Goal: Task Accomplishment & Management: Manage account settings

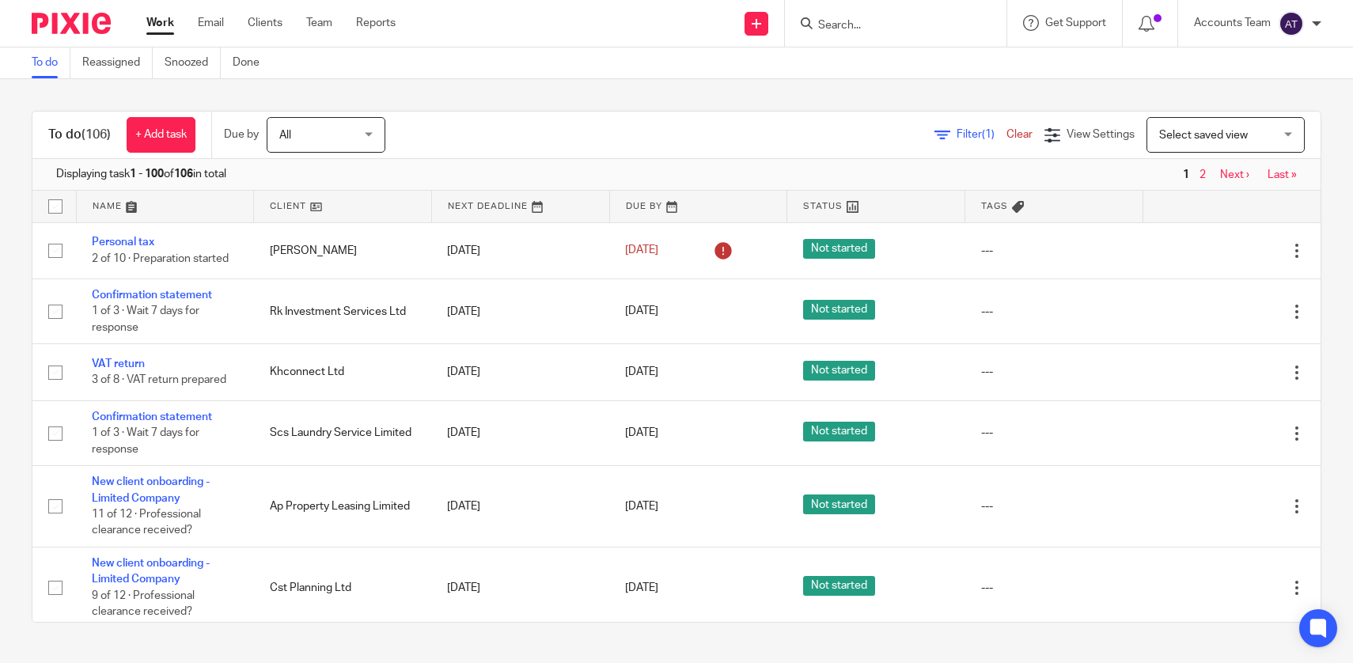
click at [858, 27] on input "Search" at bounding box center [887, 26] width 142 height 14
type input "lloyd"
click at [266, 12] on div "Work Email Clients Team Reports Work Email Clients Team Reports Settings" at bounding box center [275, 23] width 289 height 47
click at [268, 17] on link "Clients" at bounding box center [265, 23] width 35 height 16
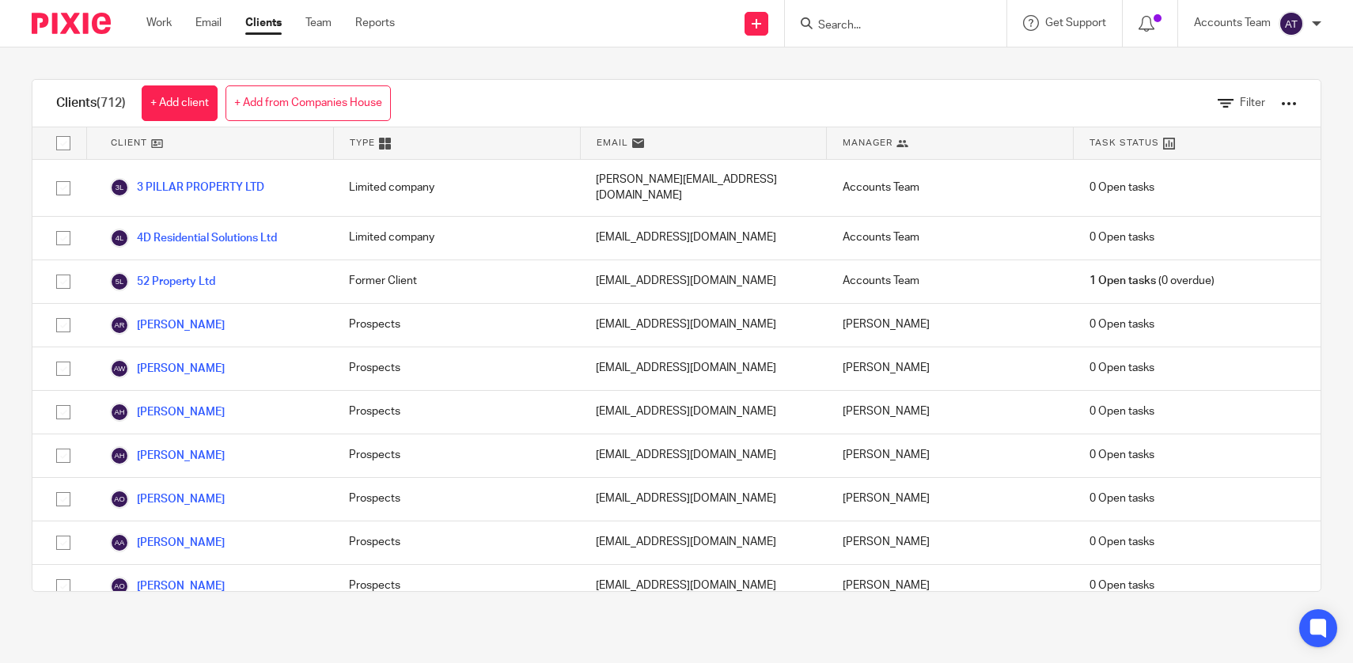
click at [1309, 103] on div "Filter" at bounding box center [1245, 103] width 150 height 47
click at [1301, 103] on div "Filter" at bounding box center [1245, 103] width 150 height 47
click at [1257, 101] on span "Filter" at bounding box center [1252, 102] width 25 height 11
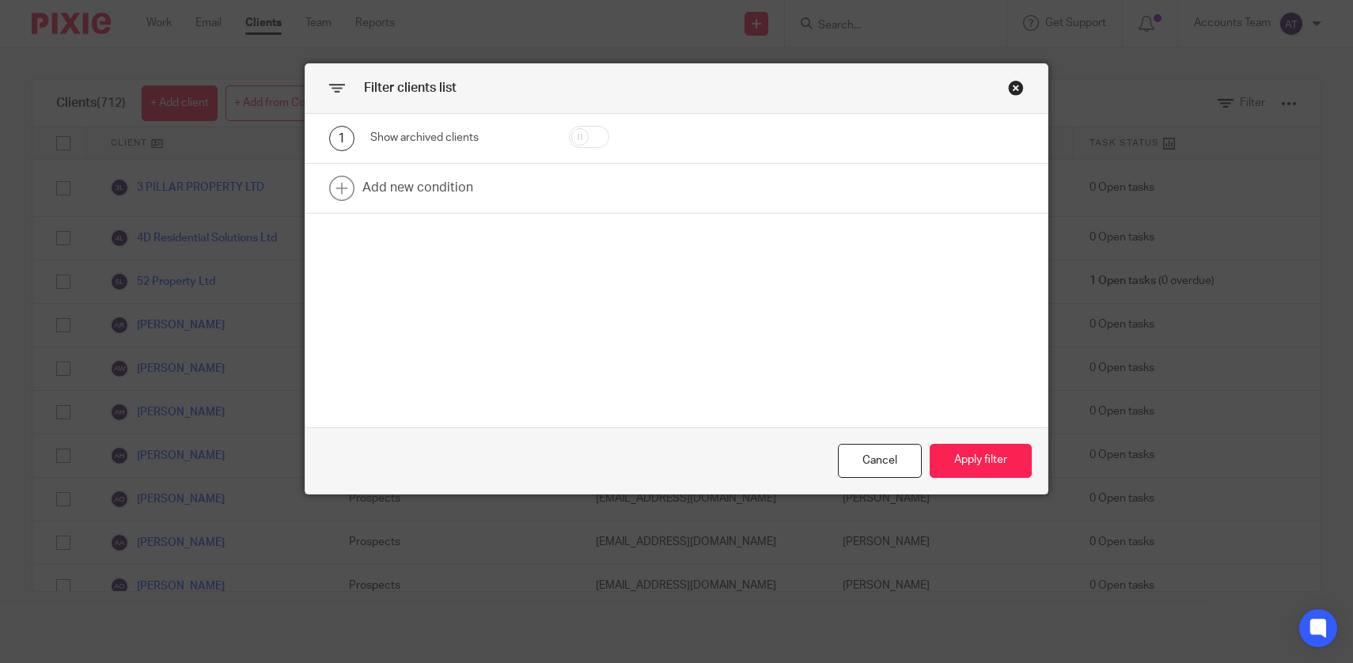
click at [597, 135] on input "checkbox" at bounding box center [589, 137] width 40 height 22
checkbox input "true"
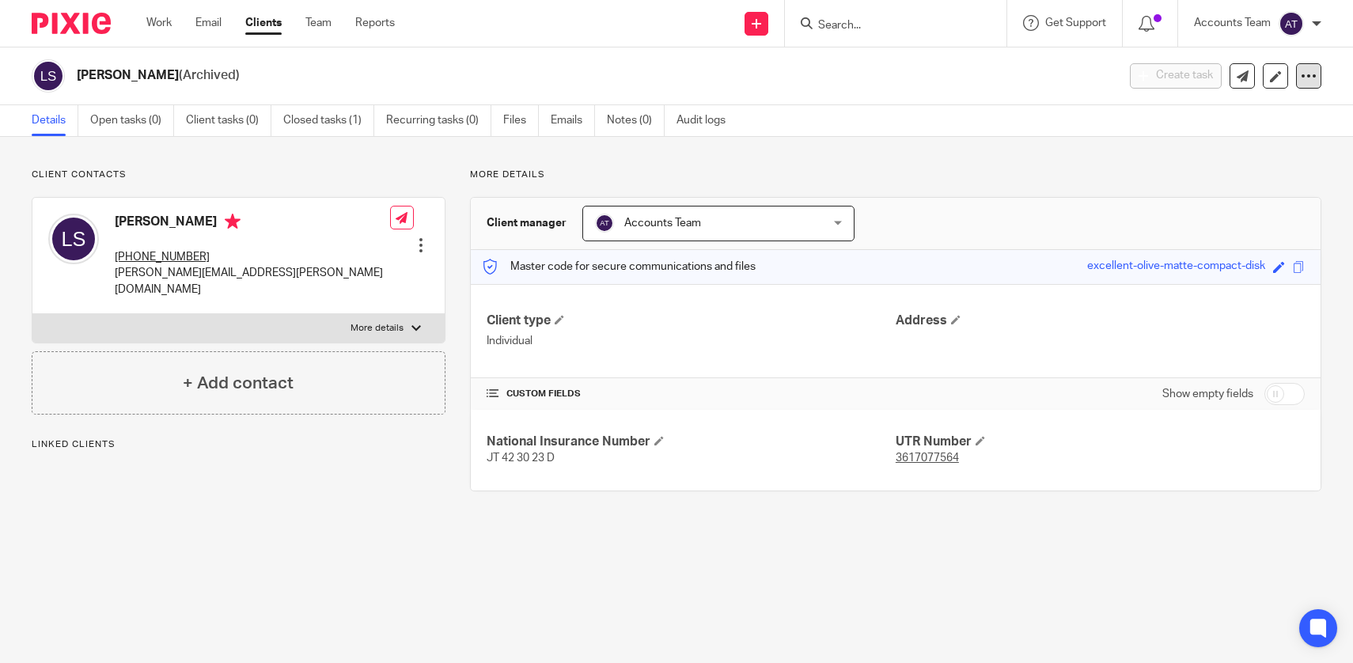
click at [1315, 72] on icon at bounding box center [1309, 76] width 16 height 16
click at [1177, 180] on button "Unarchive client" at bounding box center [1221, 184] width 175 height 21
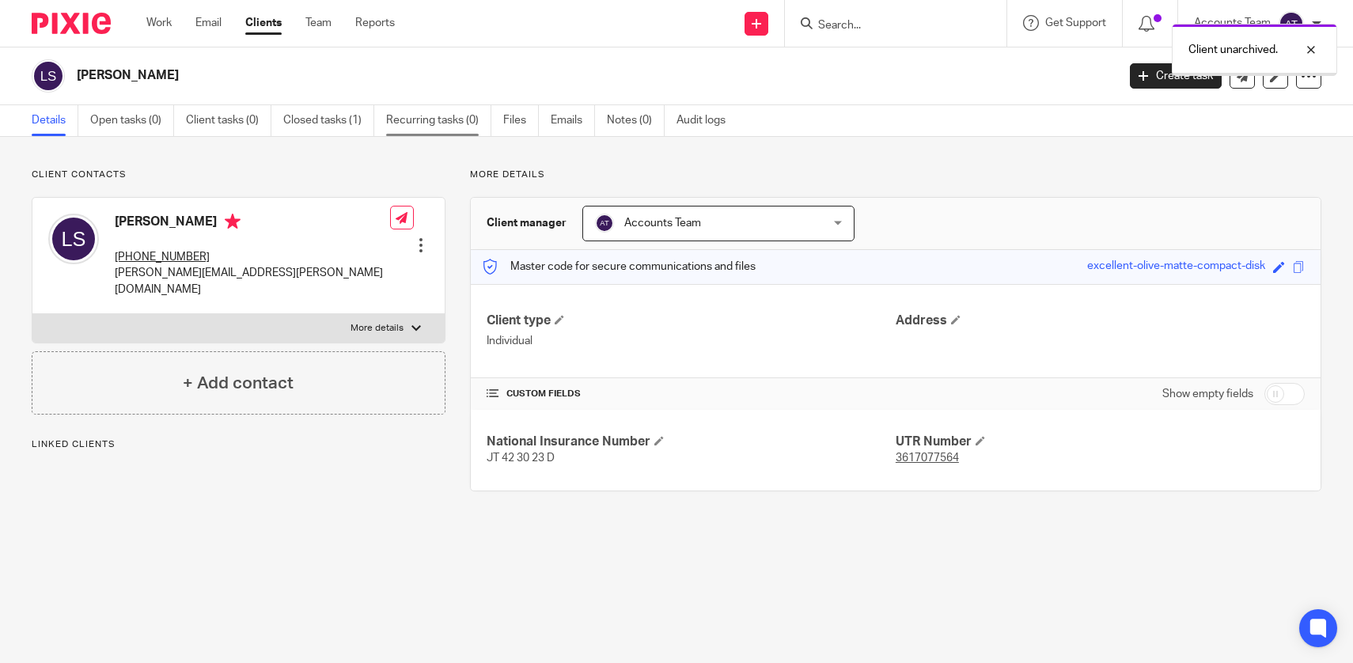
click at [434, 121] on link "Recurring tasks (0)" at bounding box center [438, 120] width 105 height 31
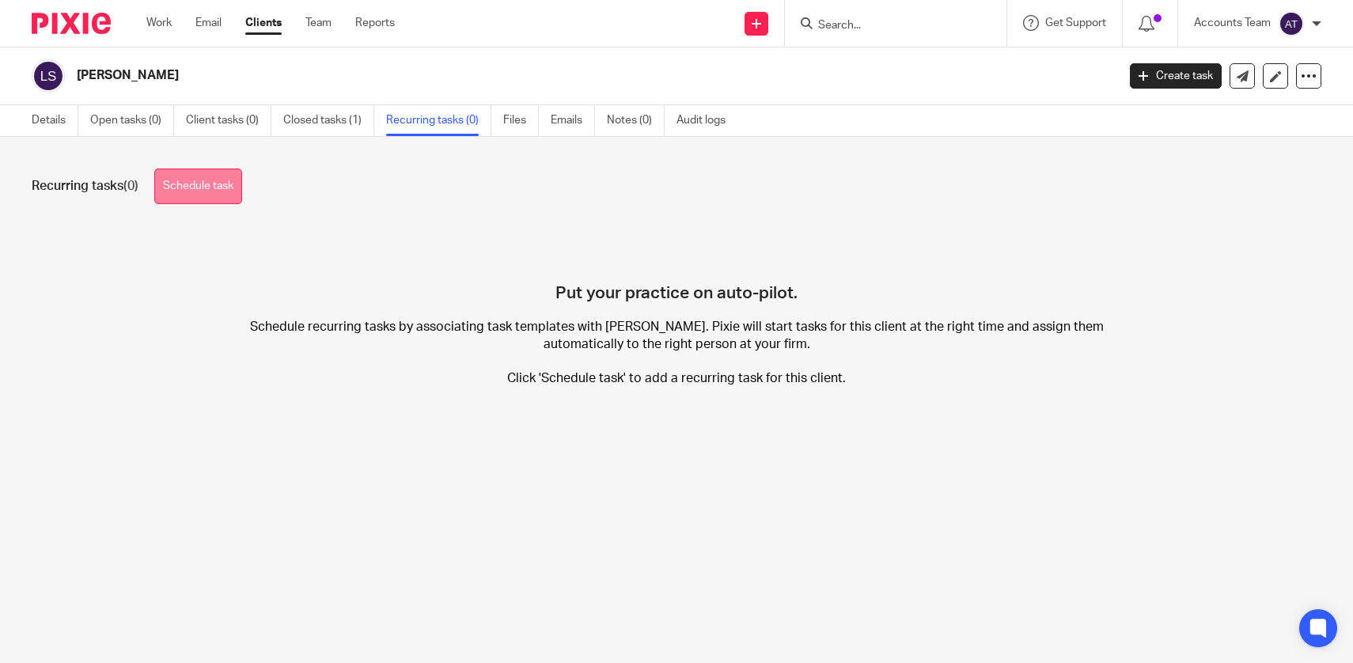
click at [213, 191] on link "Schedule task" at bounding box center [198, 186] width 88 height 36
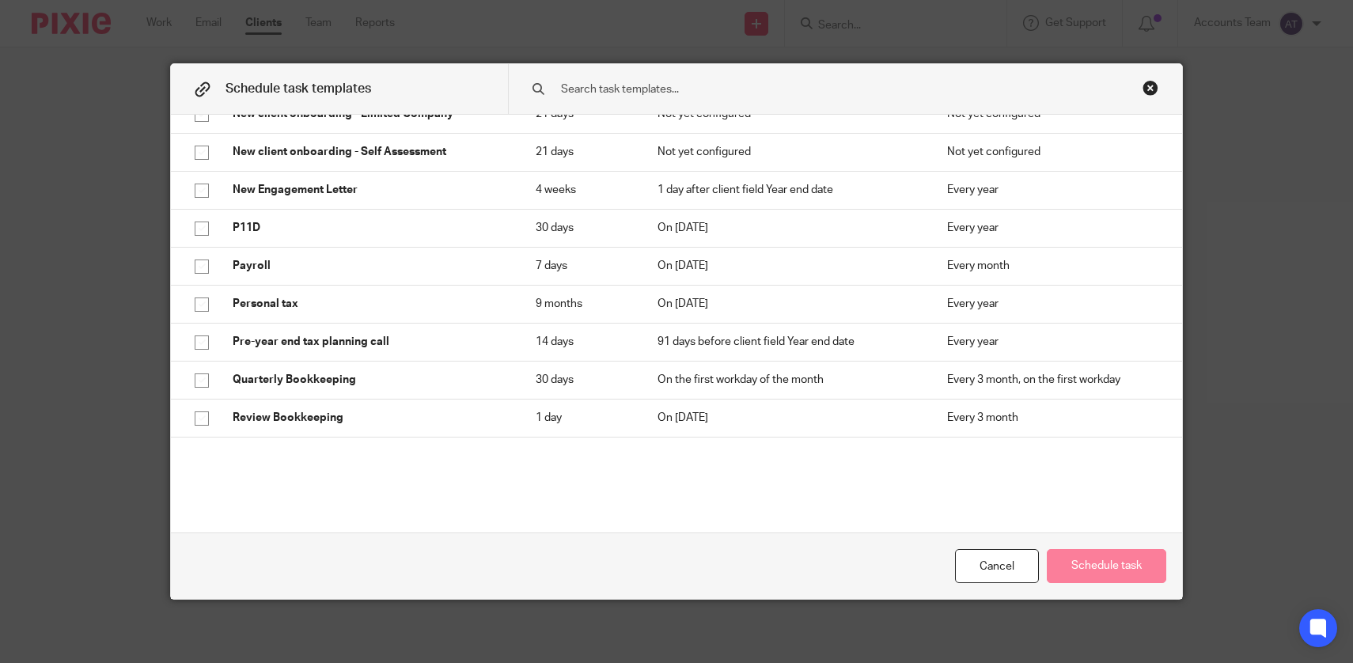
scroll to position [504, 0]
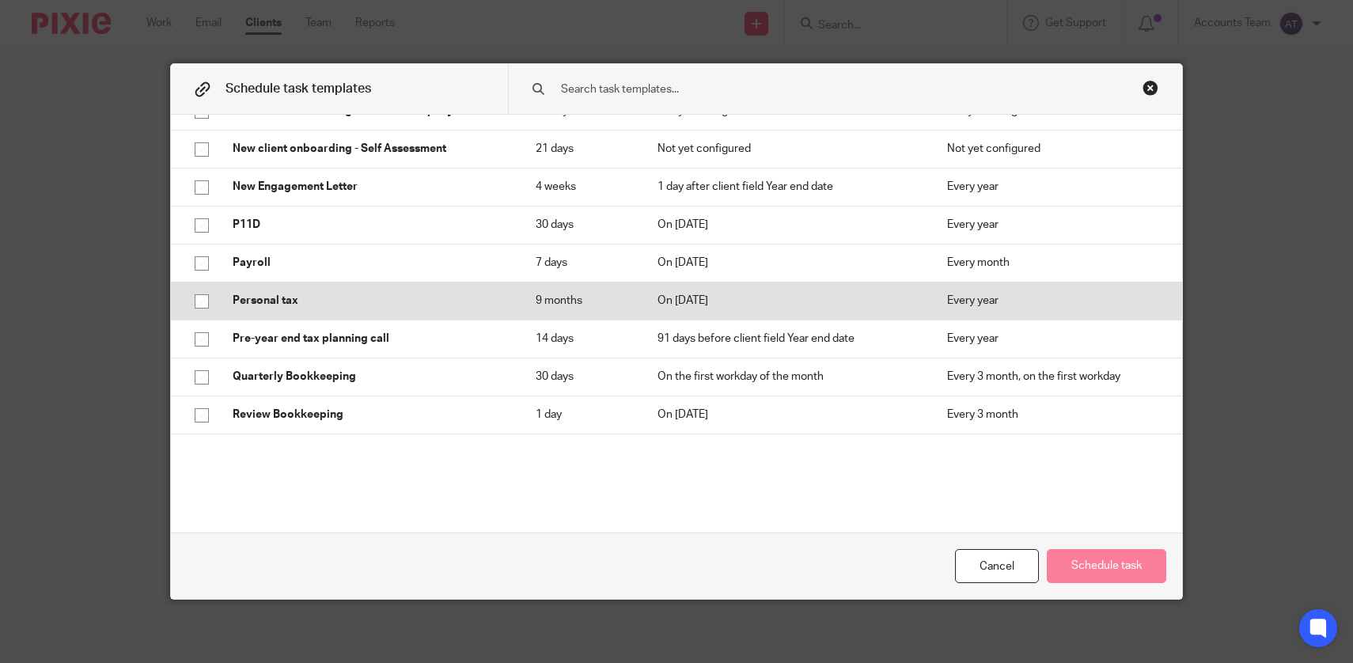
click at [589, 296] on p "9 months" at bounding box center [580, 301] width 89 height 16
checkbox input "true"
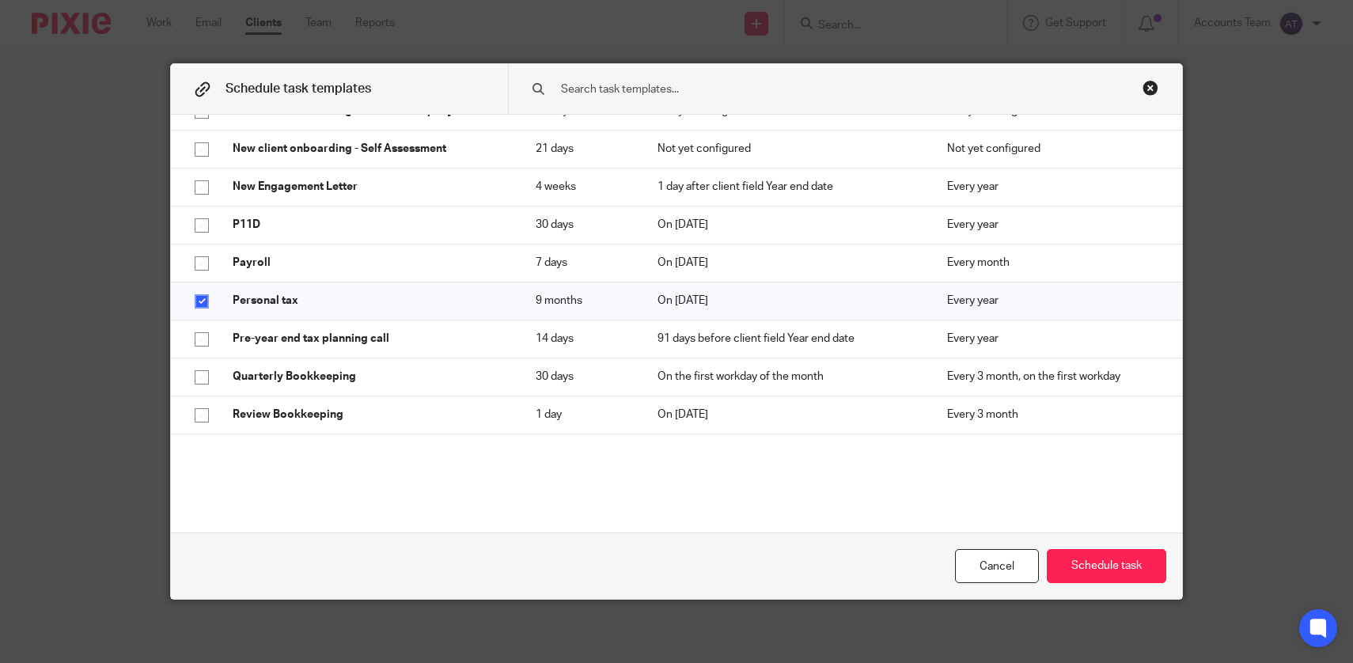
click at [1108, 585] on div "Cancel Schedule task" at bounding box center [676, 565] width 1011 height 66
click at [1102, 563] on button "Schedule task" at bounding box center [1106, 566] width 119 height 34
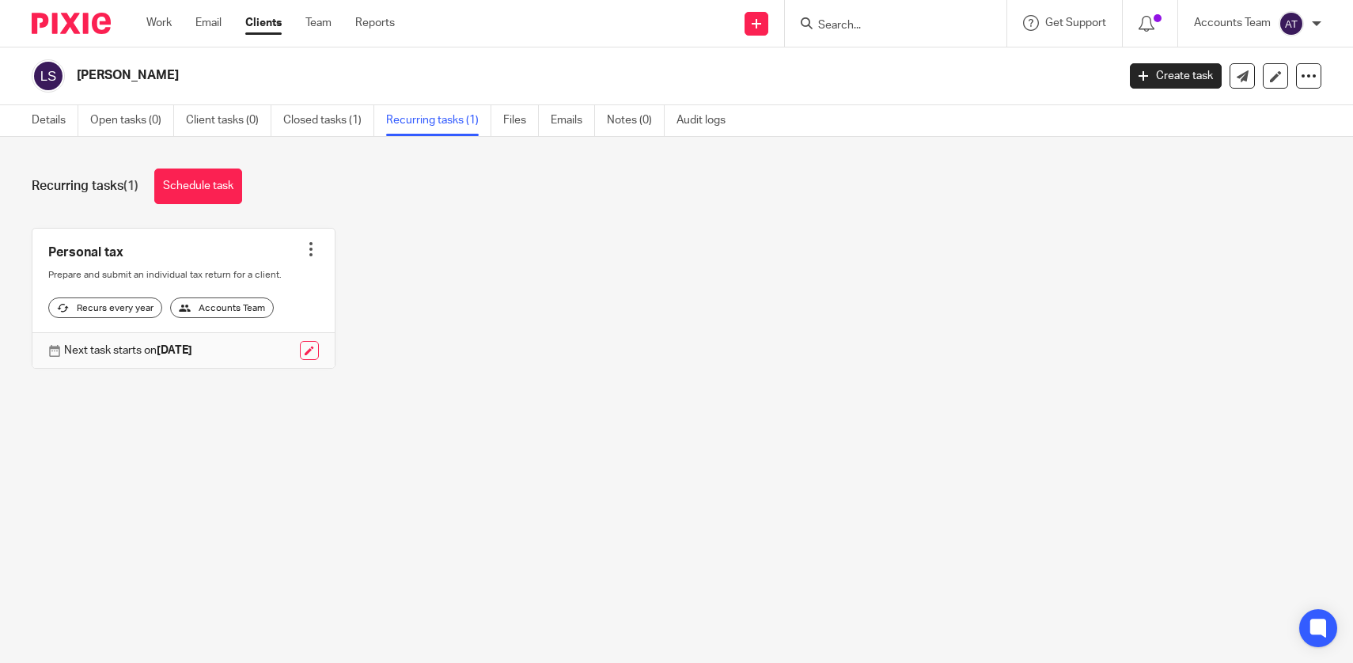
click at [216, 59] on div "[PERSON_NAME] Create task Update from Companies House Export data Merge Archive…" at bounding box center [676, 76] width 1353 height 58
copy main "[PERSON_NAME] Create task Update from Companies House Export data Merge Archive…"
click at [56, 124] on link "Details" at bounding box center [55, 120] width 47 height 31
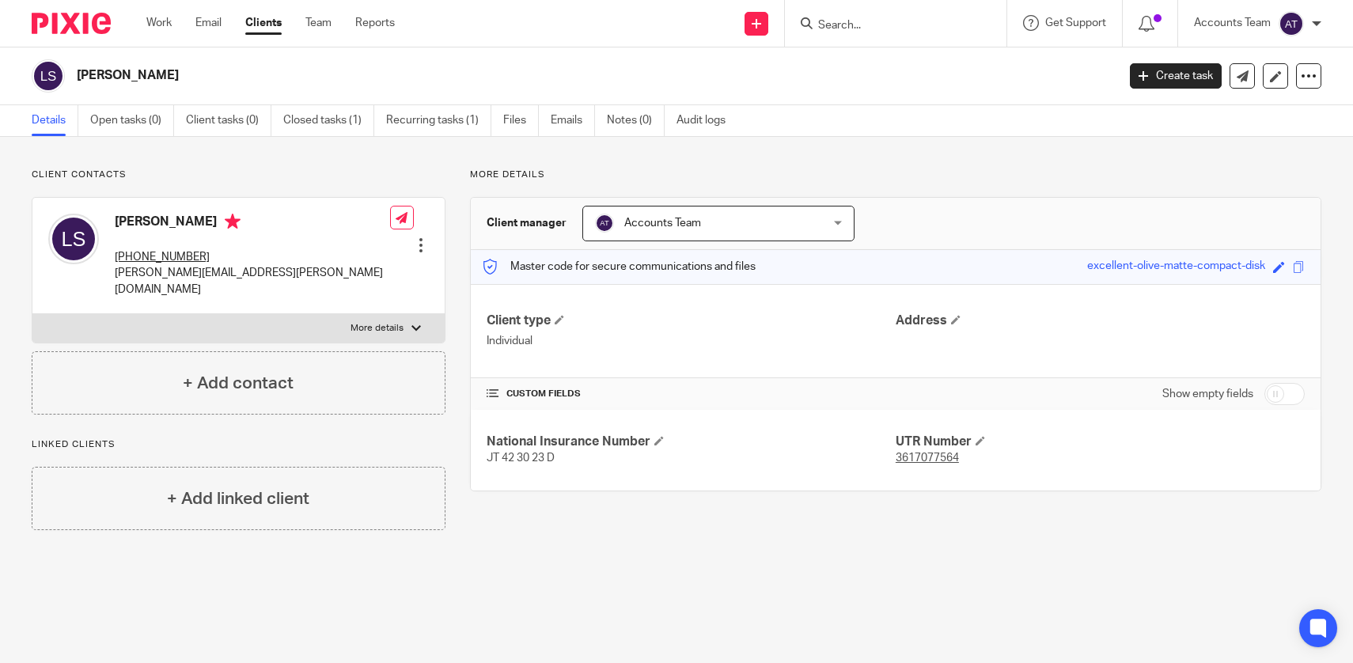
click at [263, 281] on p "[PERSON_NAME][EMAIL_ADDRESS][PERSON_NAME][DOMAIN_NAME]" at bounding box center [252, 281] width 275 height 32
click at [263, 281] on p "lloyd.simpson@hoxtonwealth.com" at bounding box center [252, 281] width 275 height 32
copy div "[PERSON_NAME][EMAIL_ADDRESS][PERSON_NAME][DOMAIN_NAME]"
click at [687, 603] on main "Lloyd Simpson Create task Update from Companies House Export data Merge Archive…" at bounding box center [676, 331] width 1353 height 663
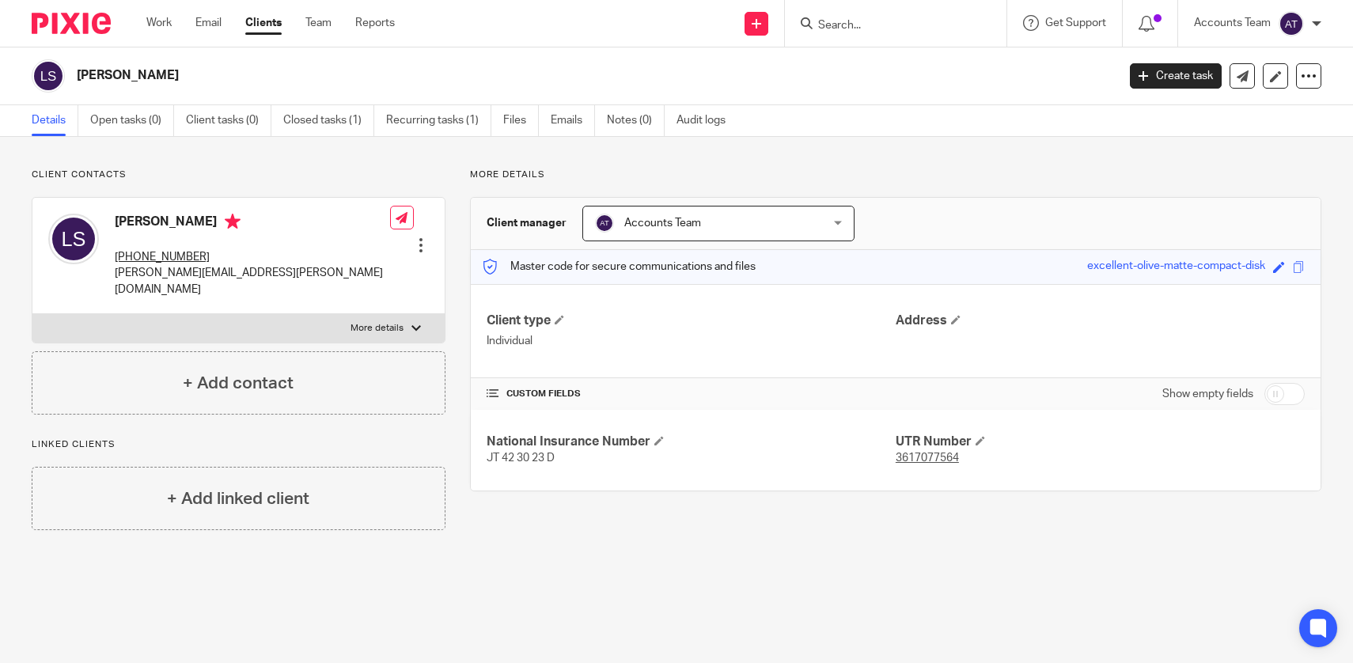
click at [843, 30] on input "Search" at bounding box center [887, 26] width 142 height 14
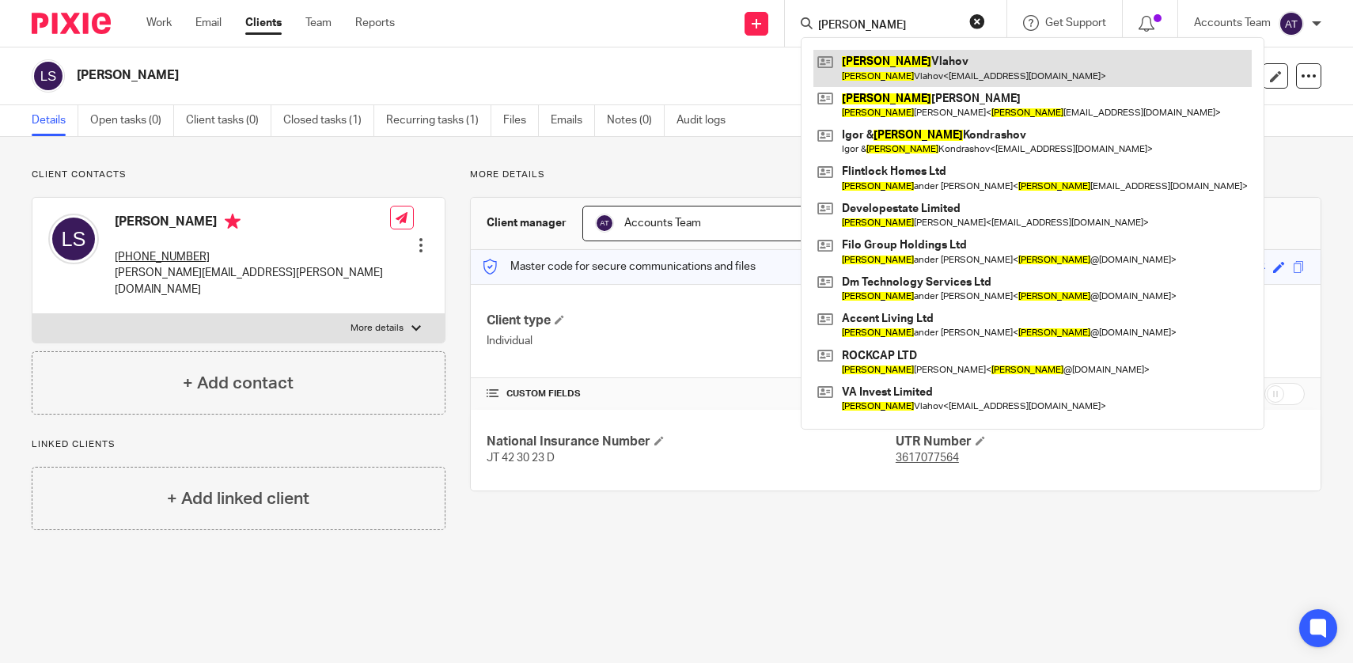
type input "alex"
click at [868, 71] on link at bounding box center [1032, 68] width 438 height 36
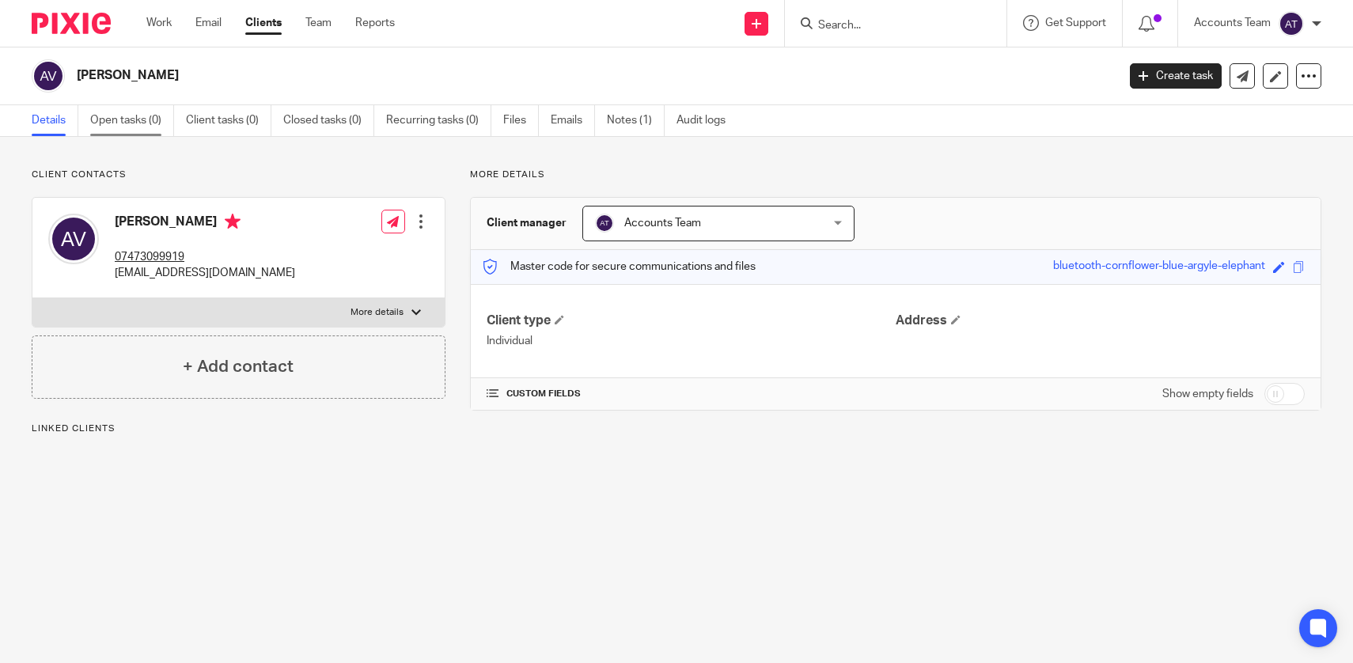
click at [135, 126] on link "Open tasks (0)" at bounding box center [132, 120] width 84 height 31
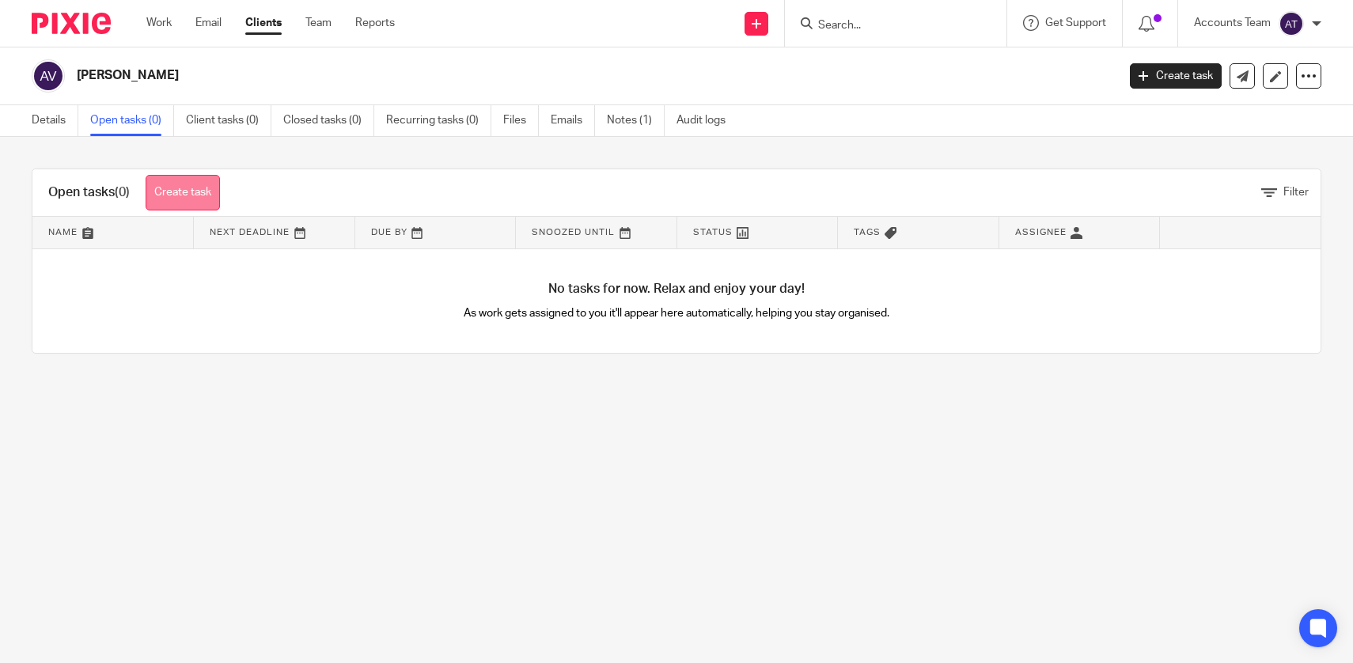
click at [162, 184] on link "Create task" at bounding box center [183, 193] width 74 height 36
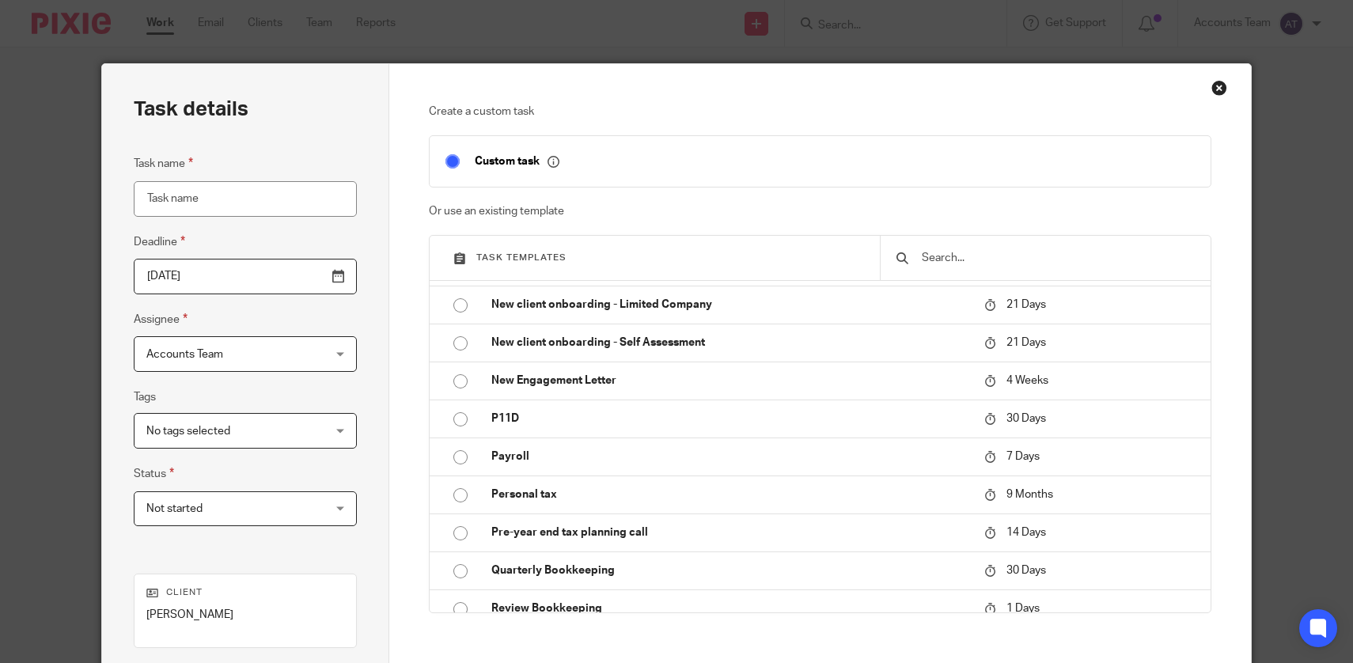
scroll to position [418, 0]
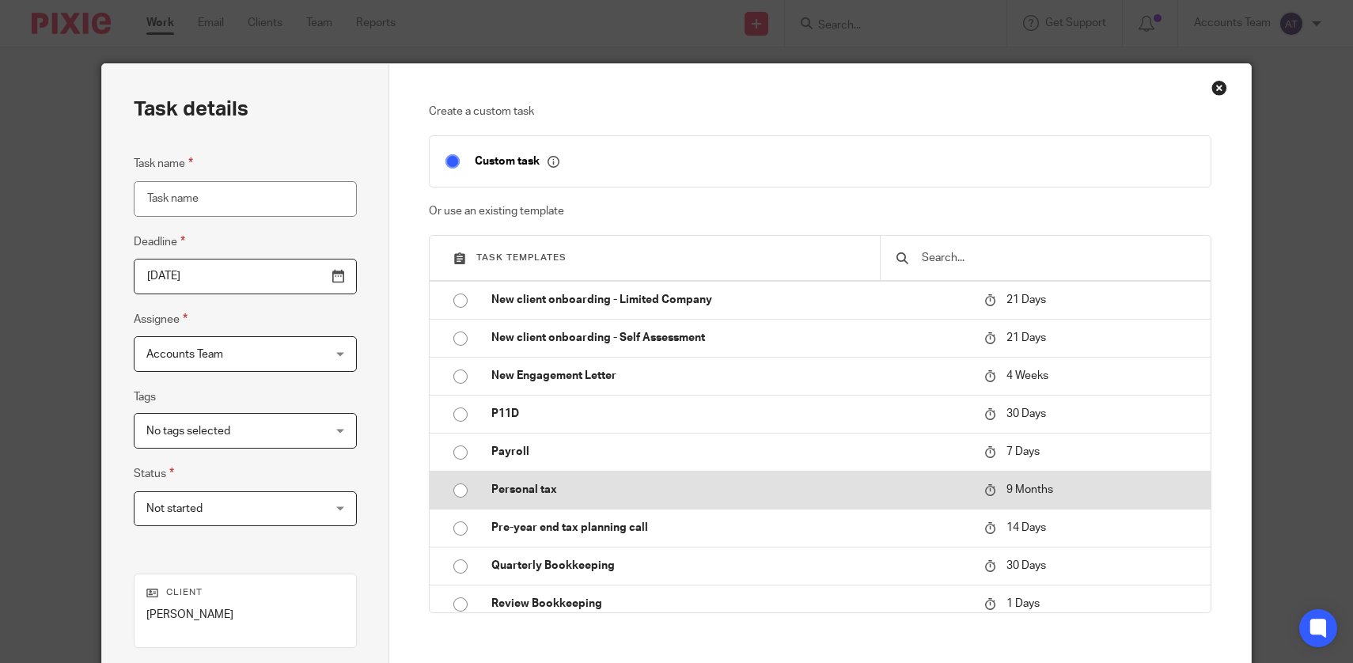
click at [596, 482] on td "Personal tax" at bounding box center [725, 490] width 501 height 38
type input "[DATE]"
type input "Personal tax"
checkbox input "false"
radio input "true"
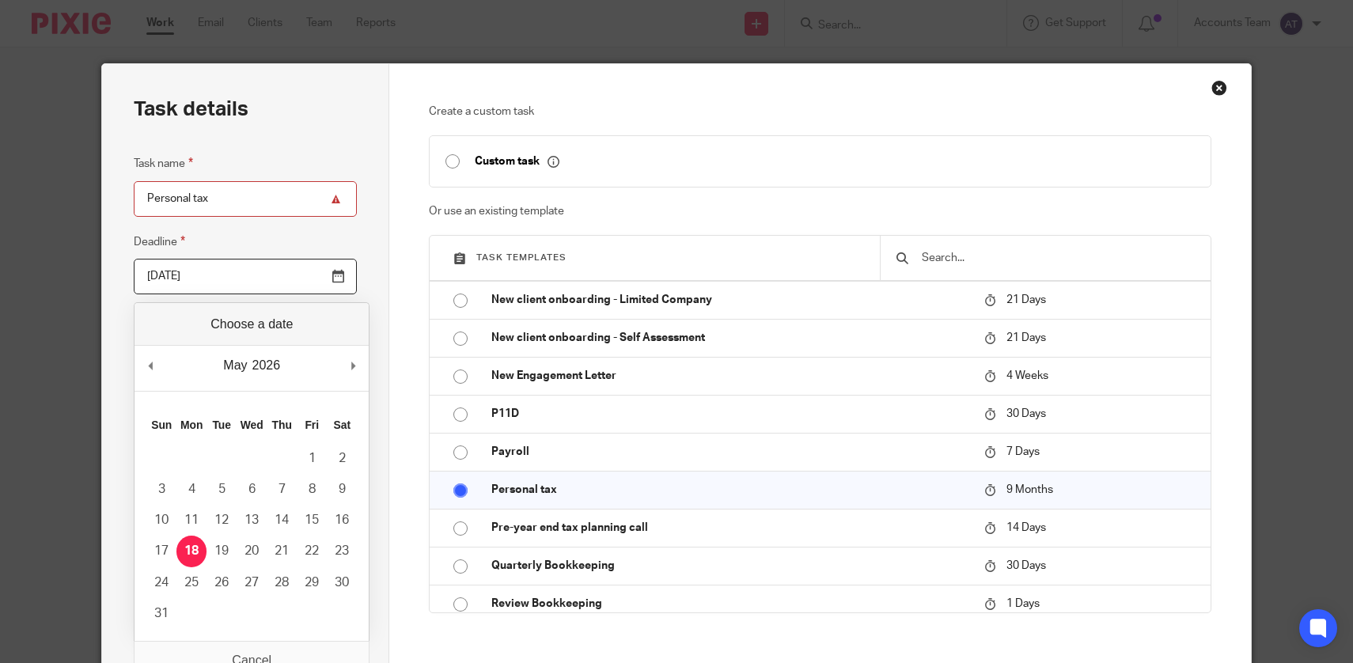
click at [274, 285] on input "2026-05-18" at bounding box center [245, 277] width 223 height 36
type input "2026-01-31"
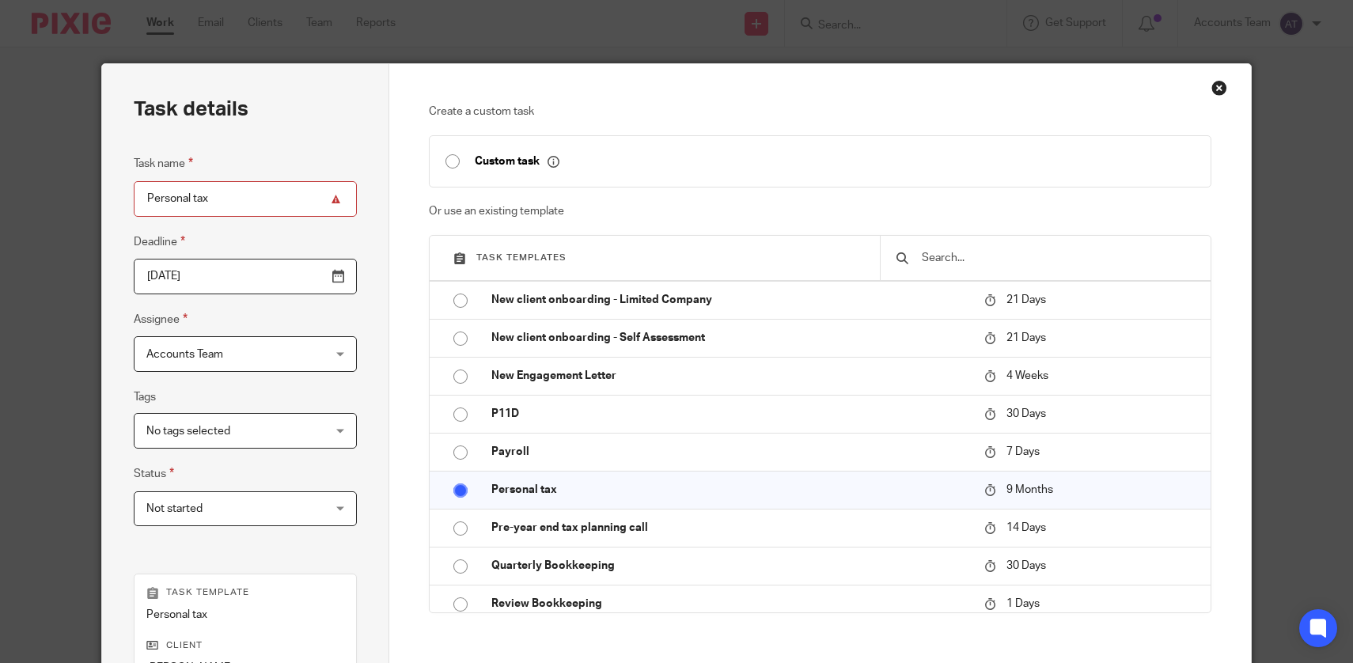
click at [396, 543] on div "Create a custom task Custom task Or use an existing template Task templates Ann…" at bounding box center [819, 467] width 861 height 807
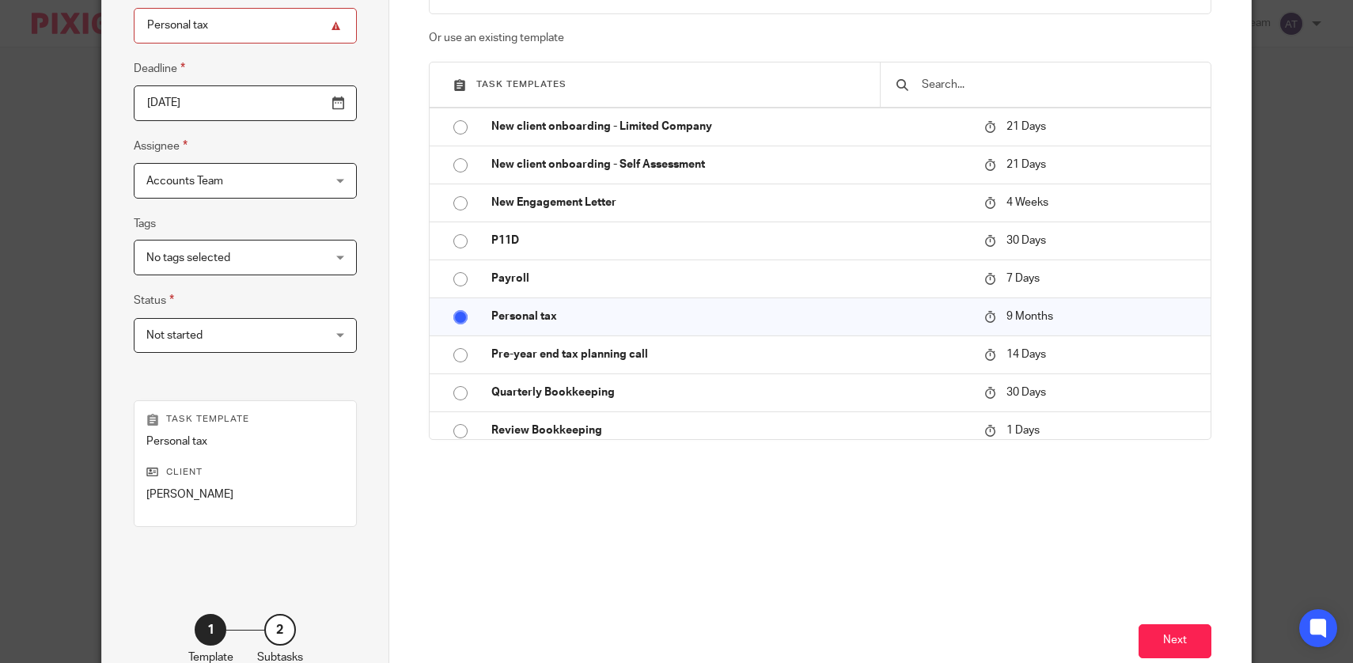
scroll to position [274, 0]
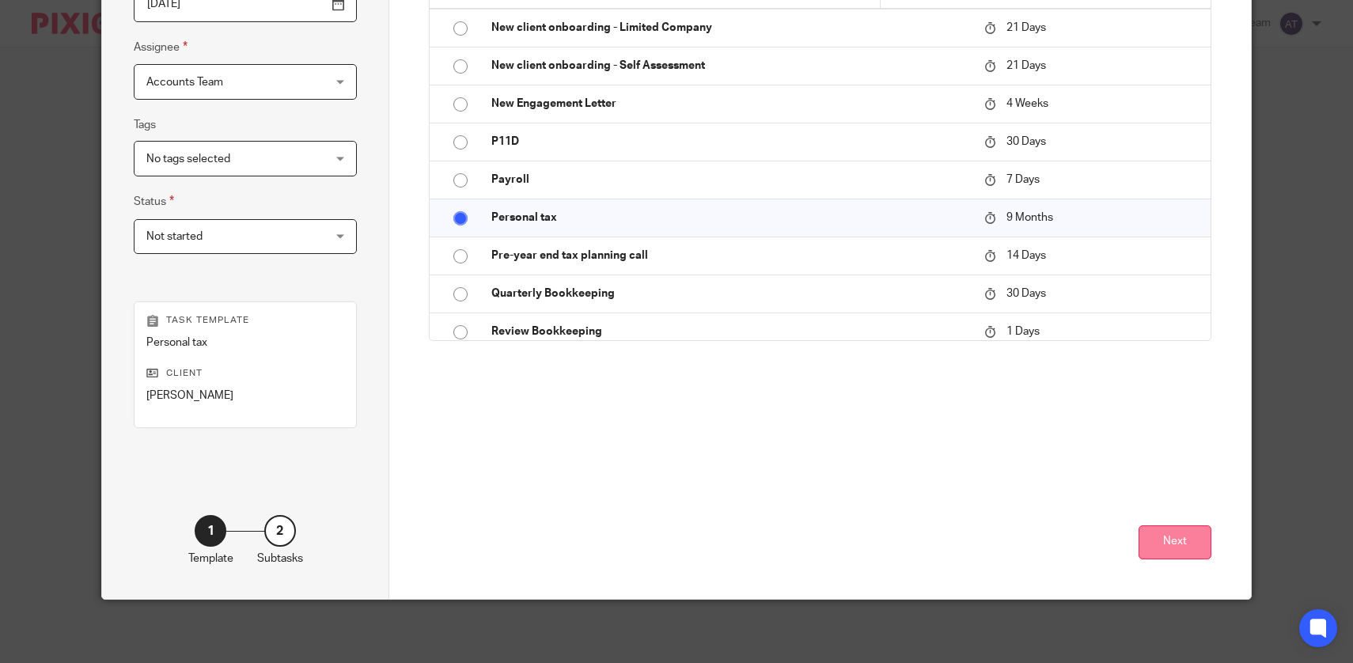
click at [1174, 540] on button "Next" at bounding box center [1174, 542] width 73 height 34
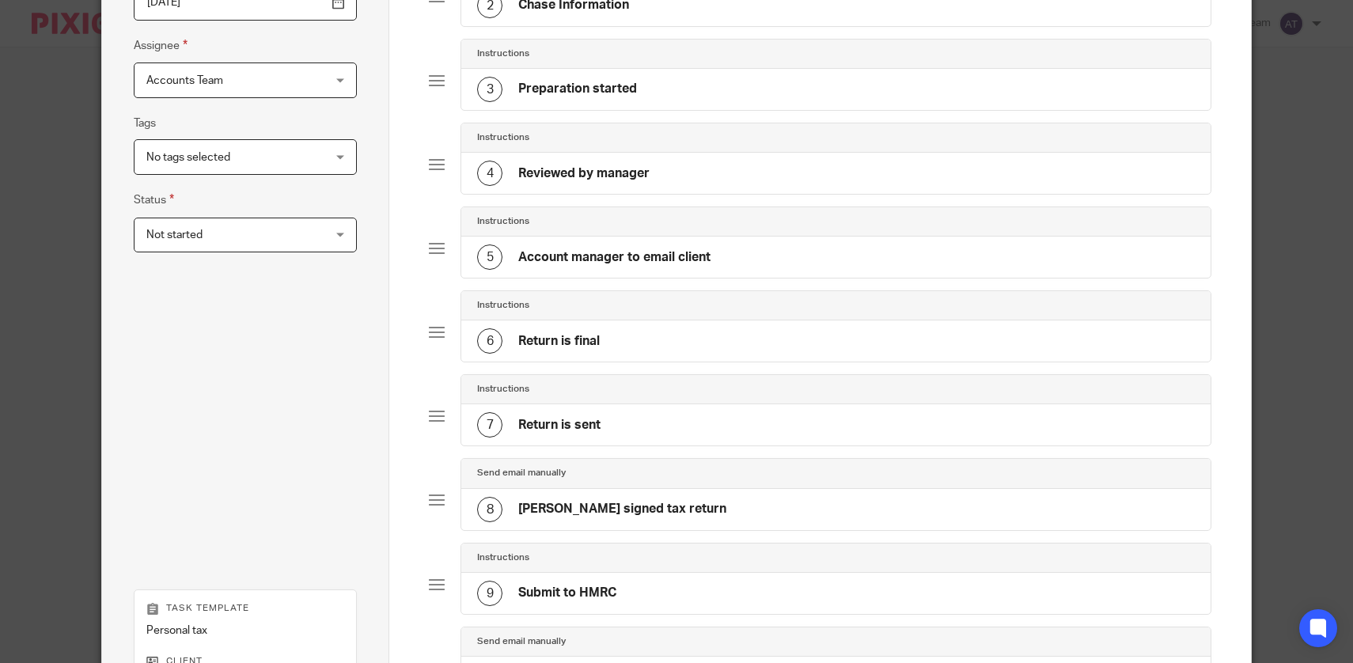
scroll to position [561, 0]
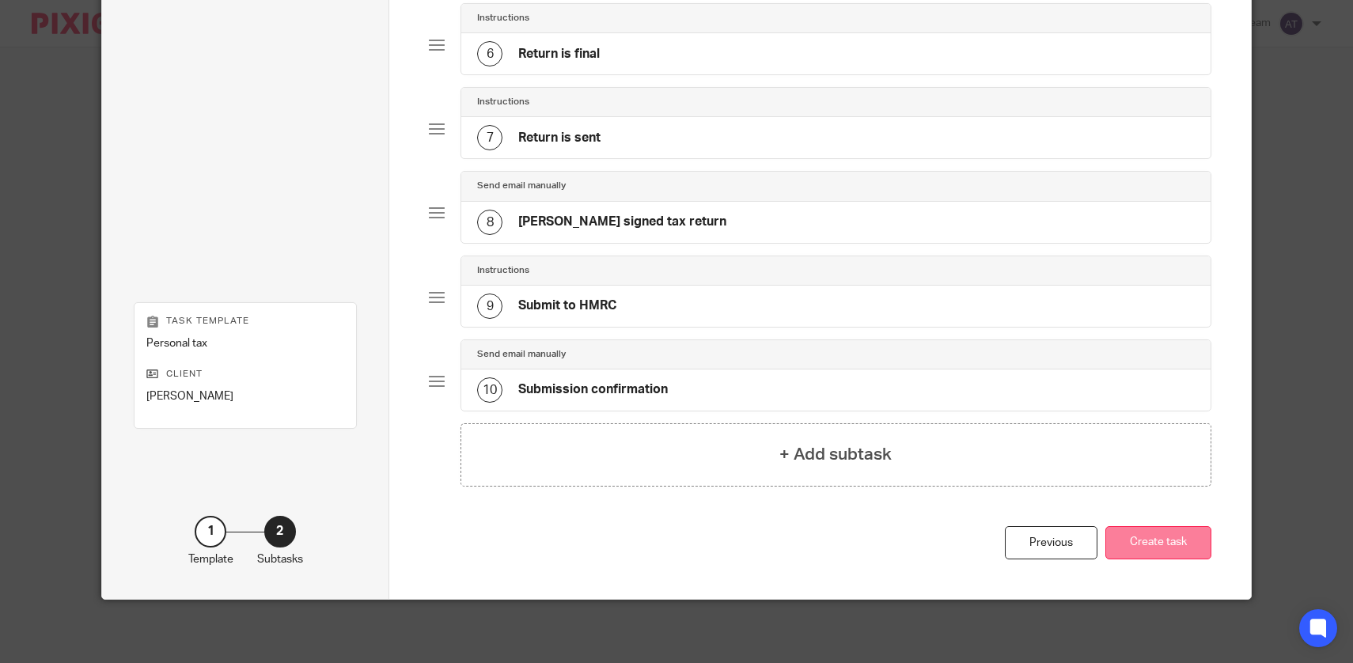
click at [1179, 543] on button "Create task" at bounding box center [1158, 543] width 106 height 34
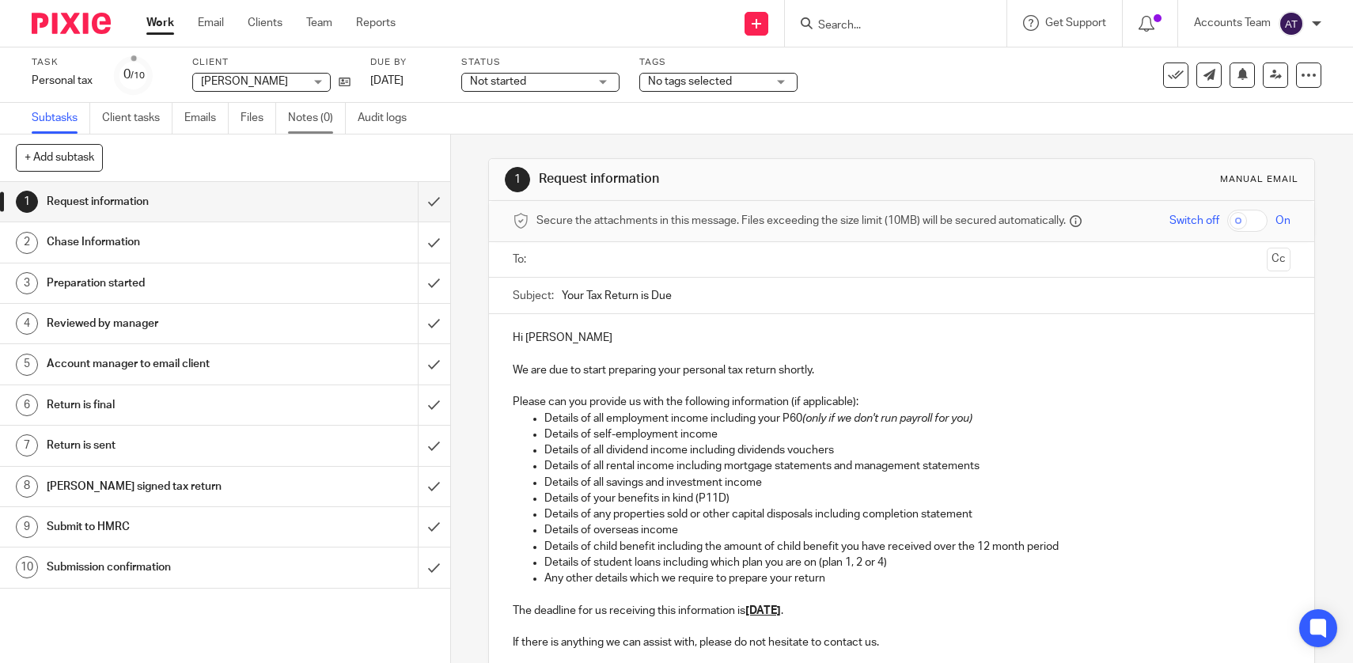
click at [301, 103] on link "Notes (0)" at bounding box center [317, 118] width 58 height 31
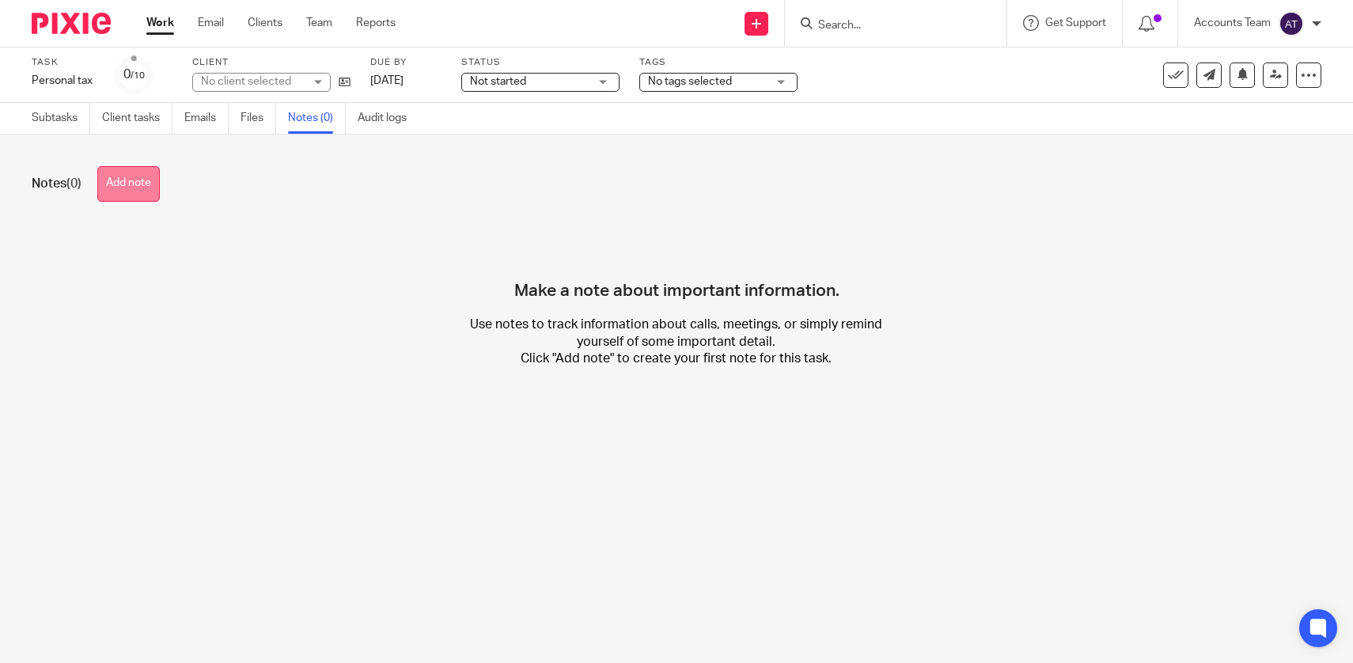
click at [143, 191] on button "Add note" at bounding box center [128, 184] width 62 height 36
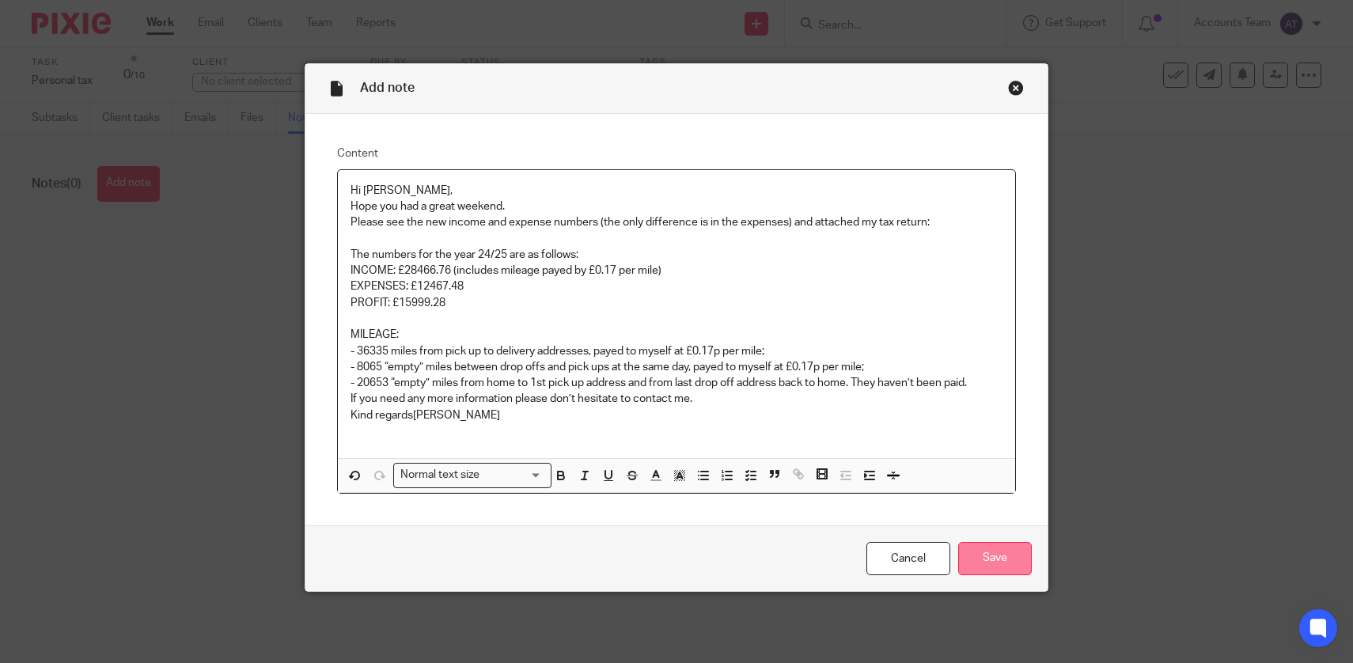
click at [979, 558] on input "Save" at bounding box center [995, 559] width 74 height 34
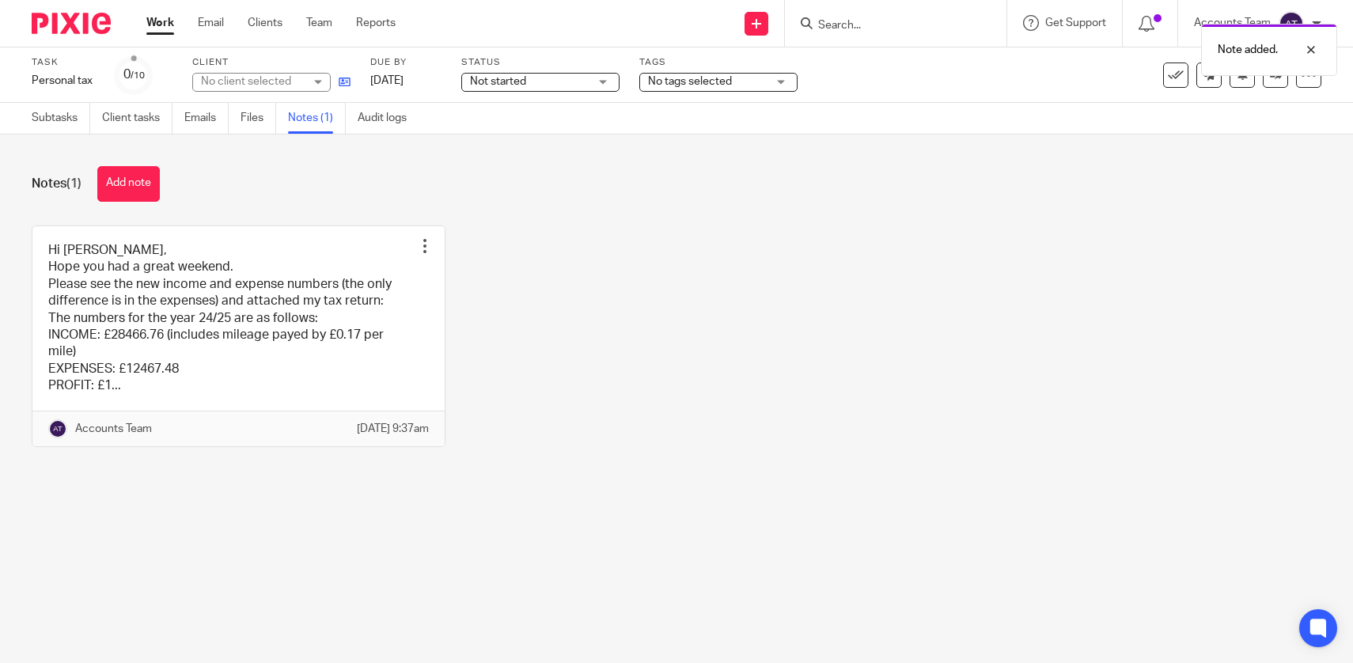
click at [347, 77] on icon at bounding box center [345, 82] width 12 height 12
click at [119, 191] on button "Add note" at bounding box center [128, 184] width 62 height 36
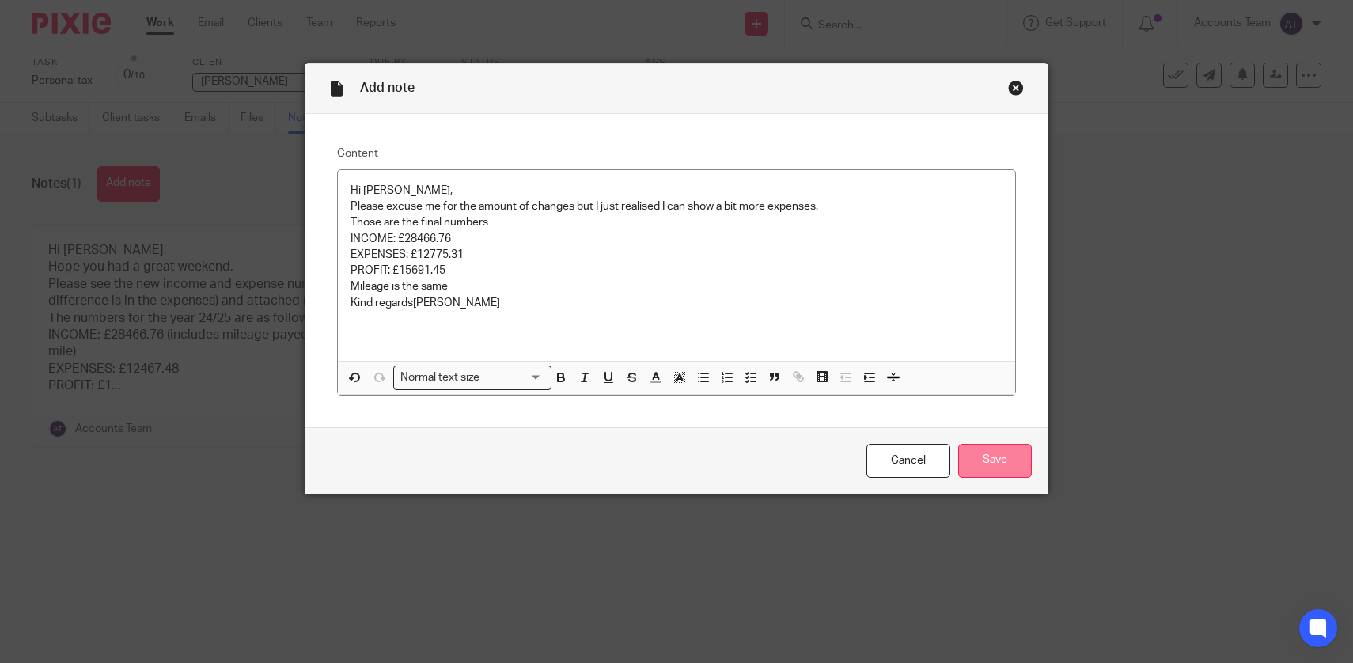
click at [984, 466] on input "Save" at bounding box center [995, 461] width 74 height 34
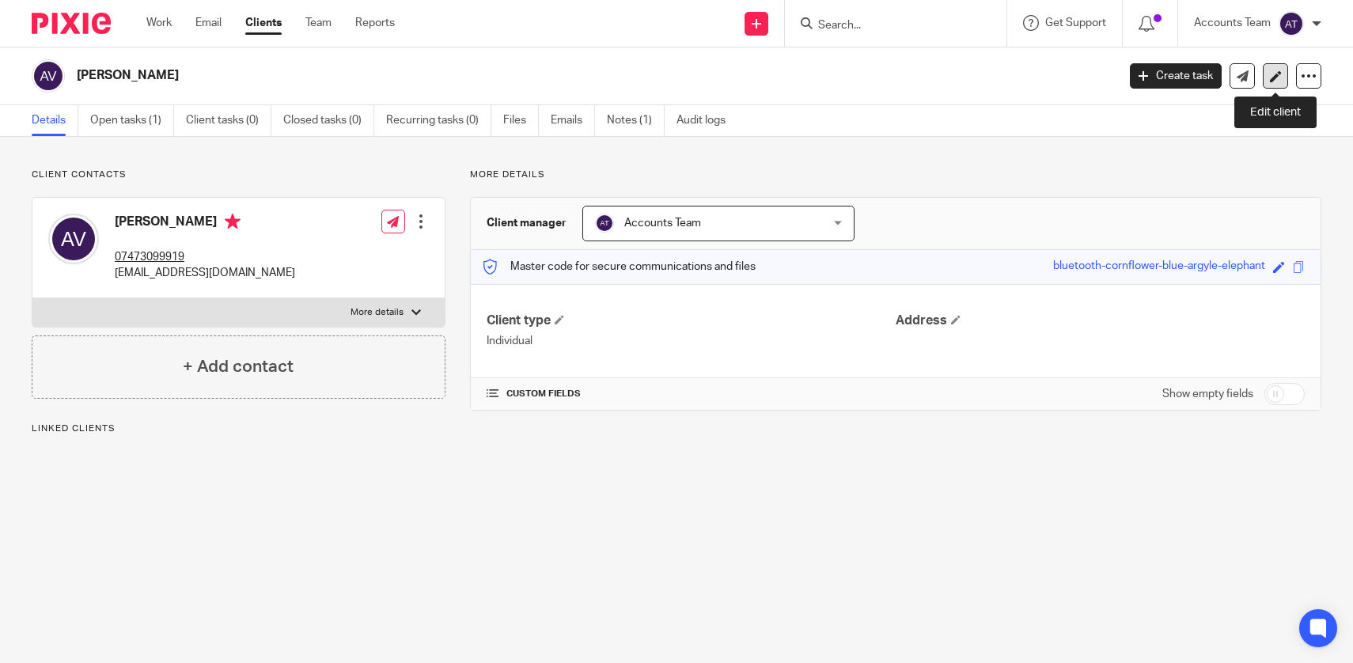
click at [1268, 73] on link at bounding box center [1275, 75] width 25 height 25
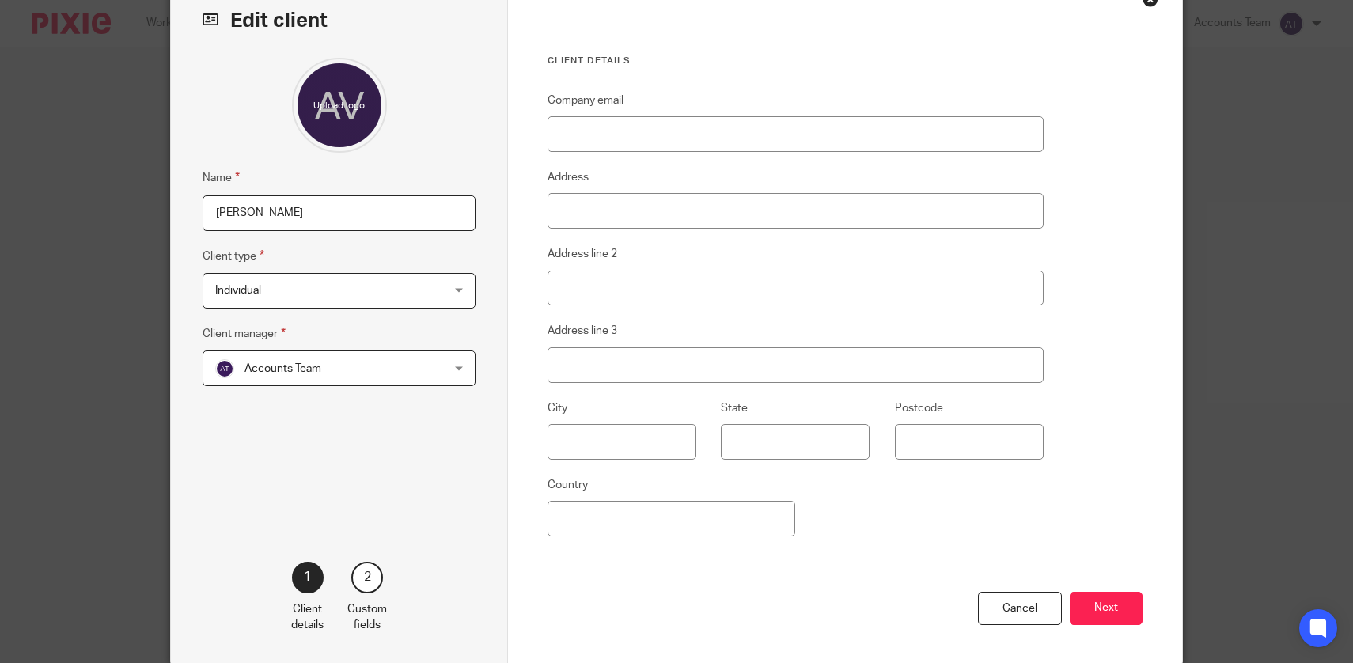
scroll to position [157, 0]
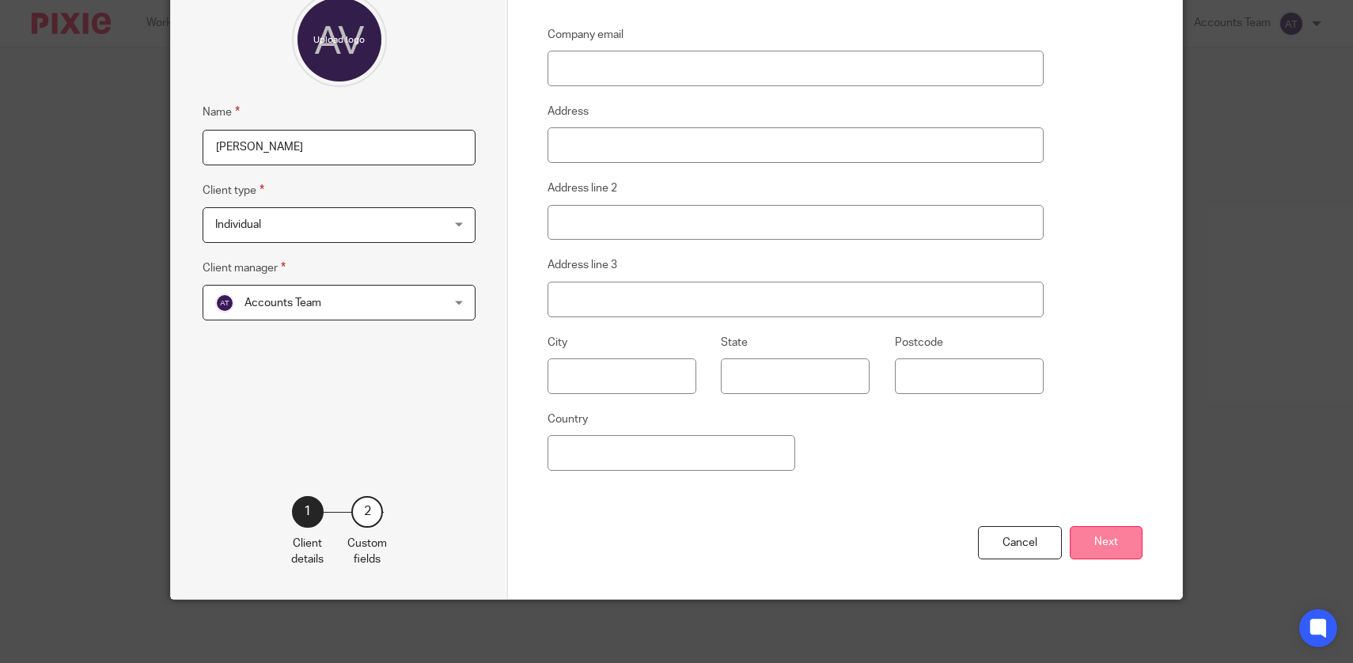
click at [1092, 540] on button "Next" at bounding box center [1106, 543] width 73 height 34
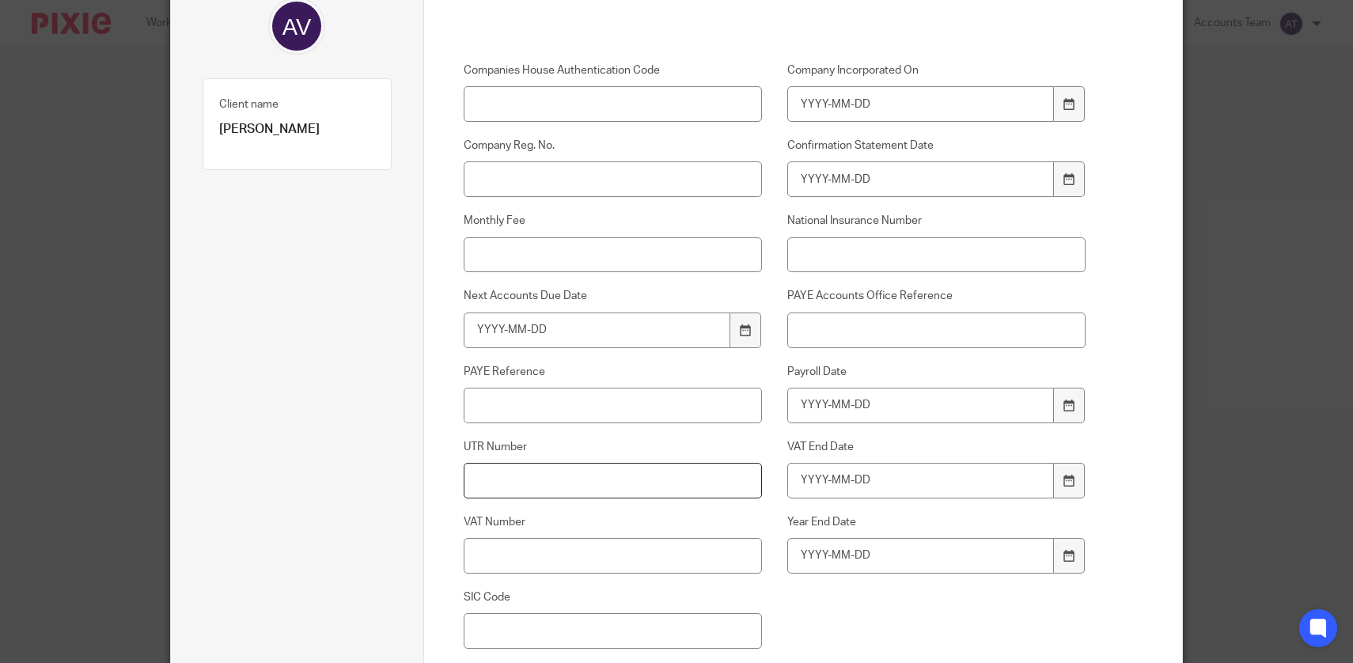
click at [567, 490] on input "UTR Number" at bounding box center [613, 481] width 299 height 36
paste input "6958366909"
type input "6958366909"
click at [943, 261] on input "National Insurance Number" at bounding box center [936, 255] width 299 height 36
paste input "SR 58 00 84 A"
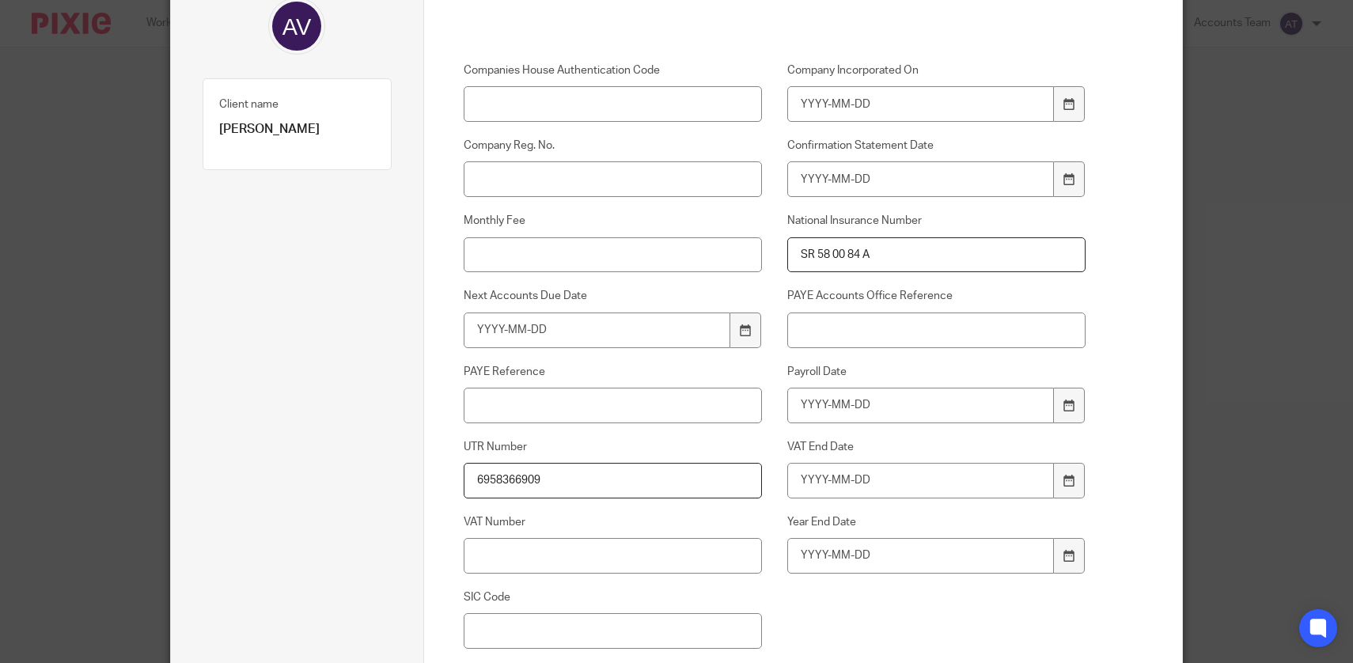
type input "SR 58 00 84 A"
click at [1164, 320] on div "Custom fields Companies House Authentication Code Company Incorporated On Compa…" at bounding box center [803, 342] width 759 height 870
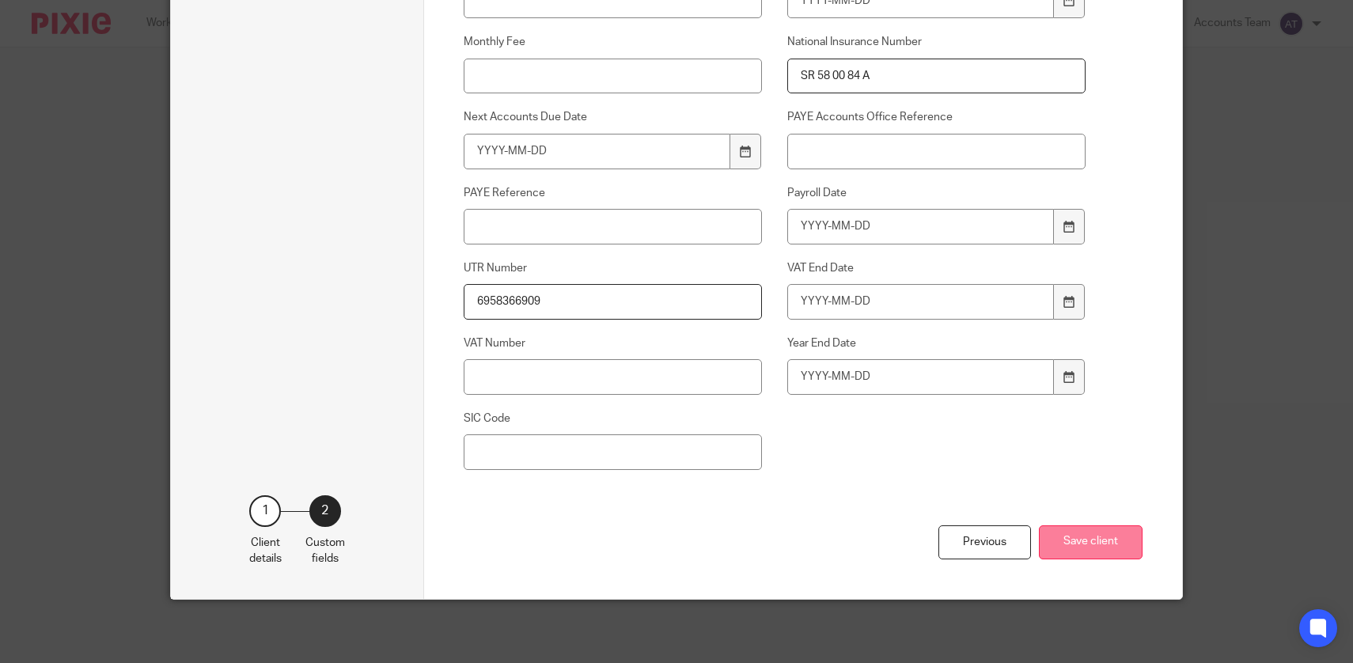
click at [1102, 554] on button "Save client" at bounding box center [1091, 542] width 104 height 34
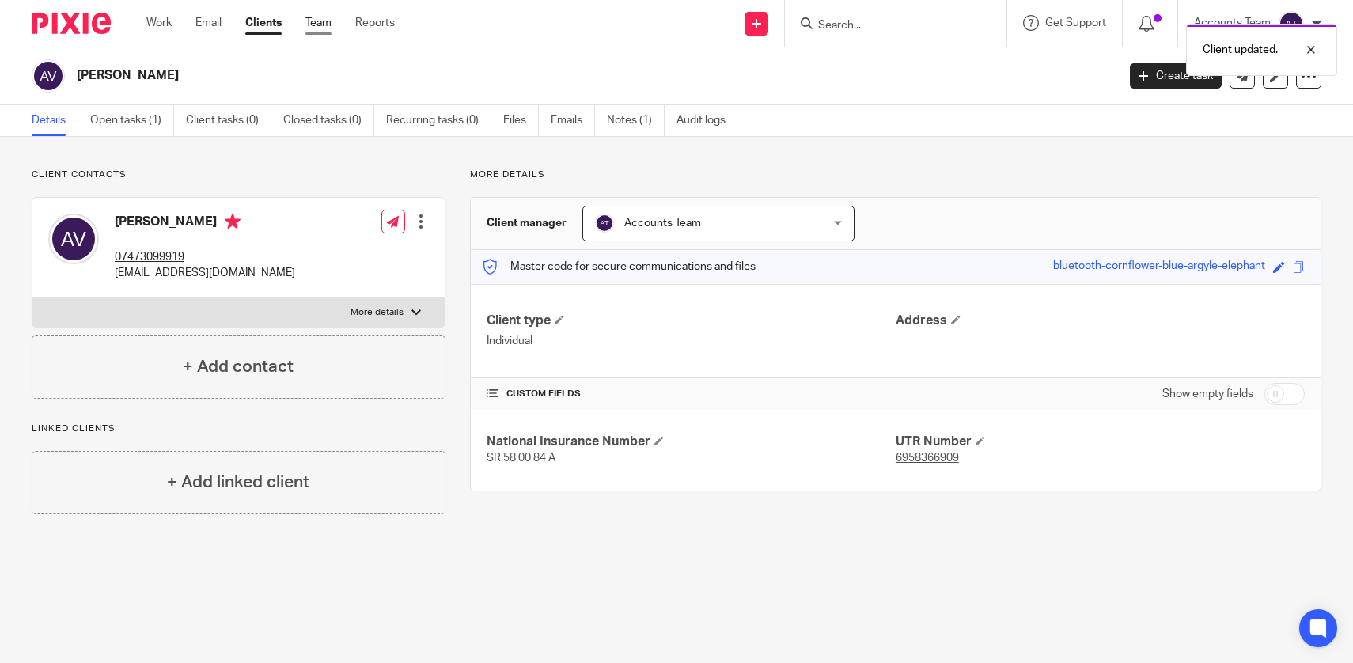
click at [329, 19] on link "Team" at bounding box center [318, 23] width 26 height 16
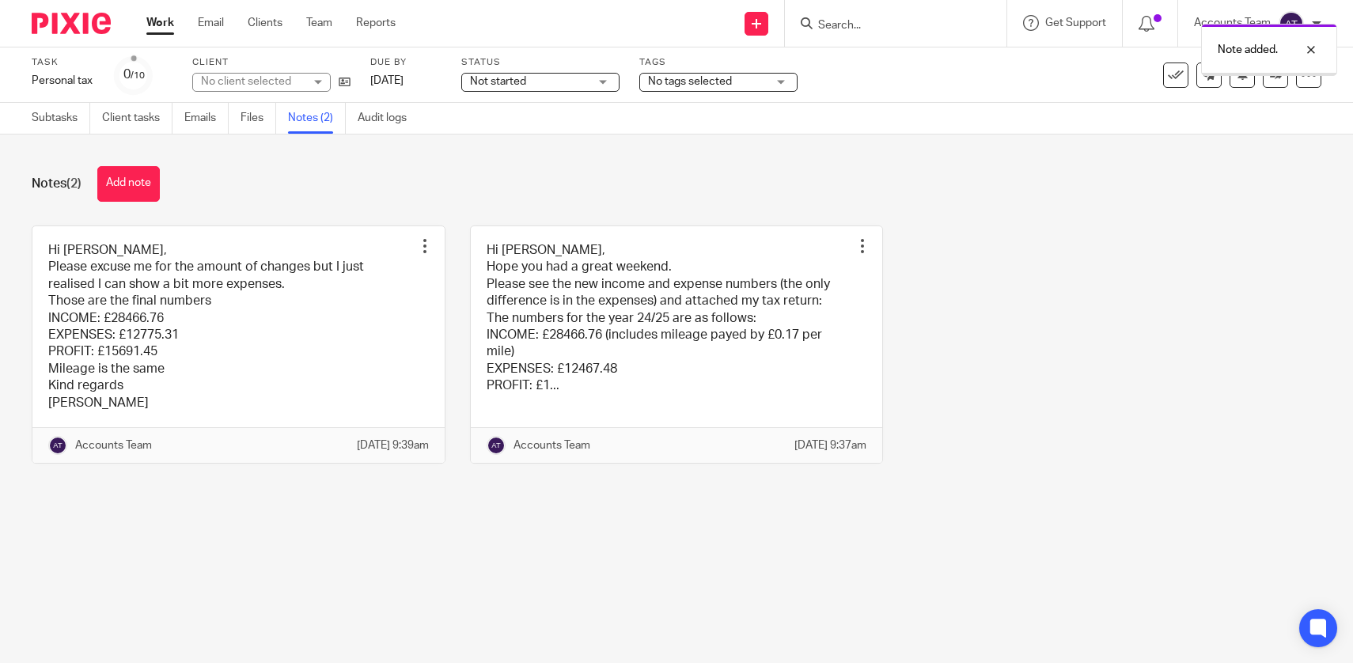
click at [1032, 481] on div "Hi [PERSON_NAME], Please excuse me for the amount of changes but I just realise…" at bounding box center [664, 356] width 1314 height 262
click at [49, 123] on link "Subtasks" at bounding box center [61, 118] width 59 height 31
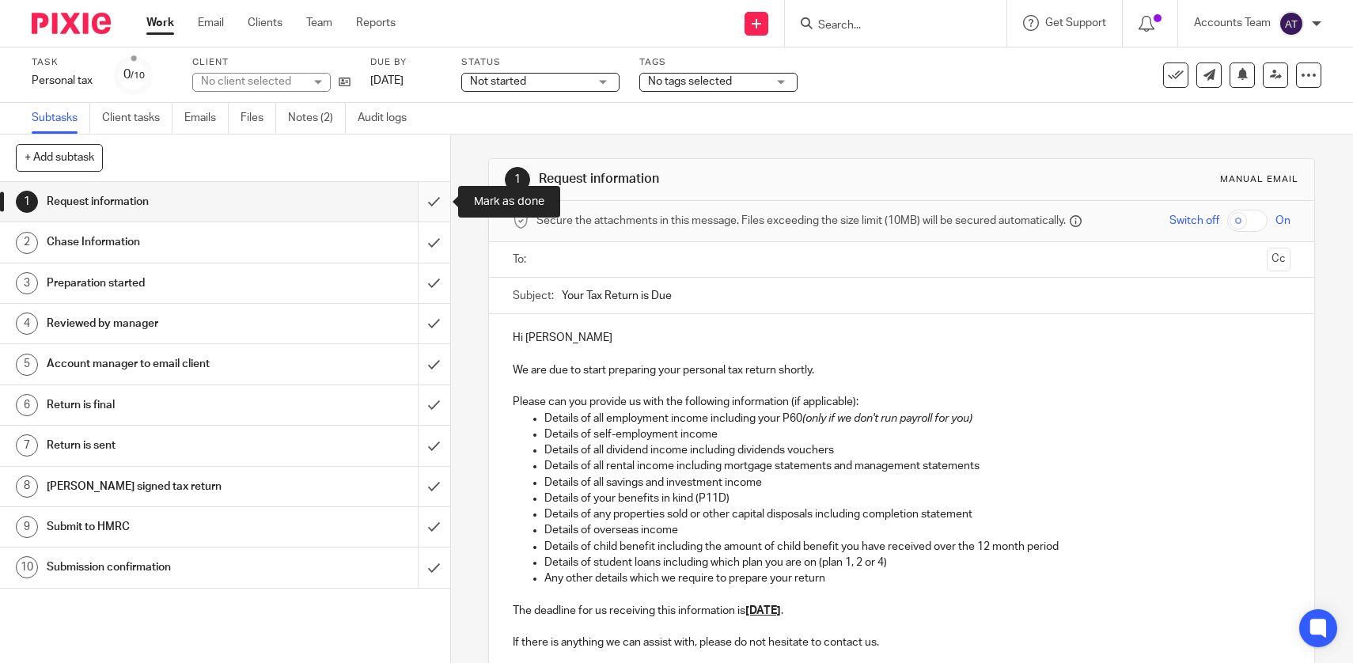
click at [440, 196] on input "submit" at bounding box center [225, 202] width 450 height 40
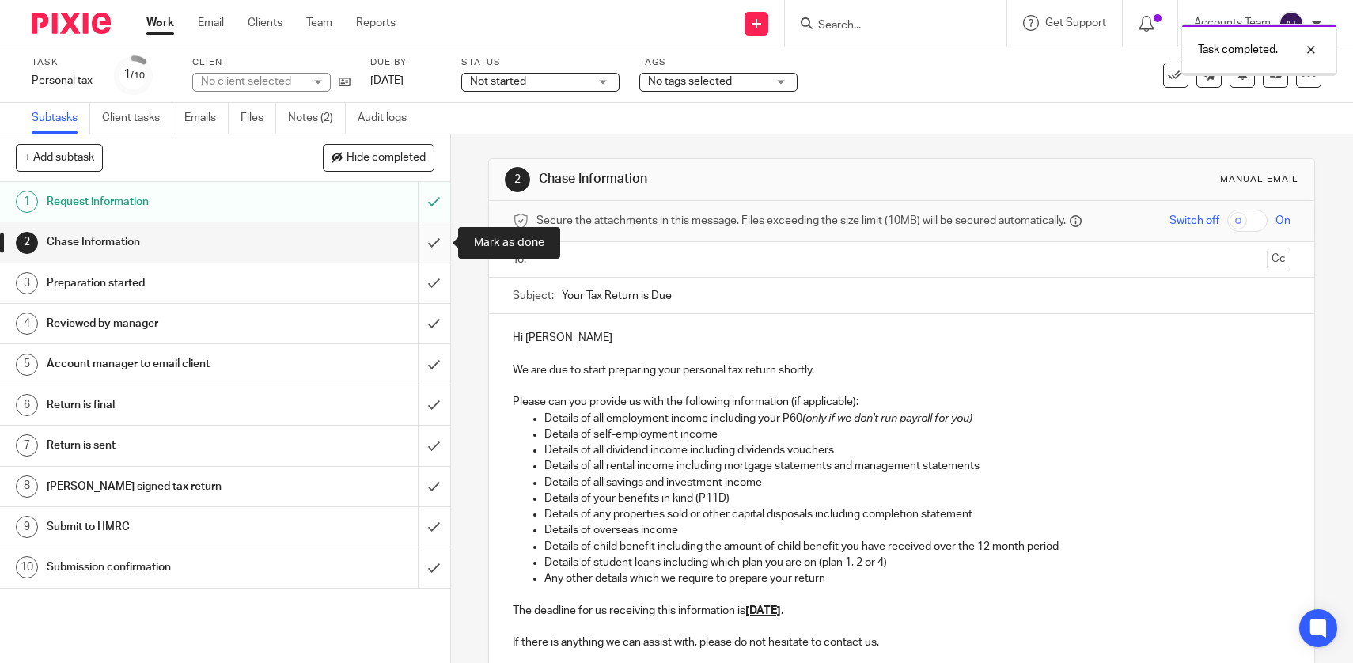
click at [437, 252] on input "submit" at bounding box center [225, 242] width 450 height 40
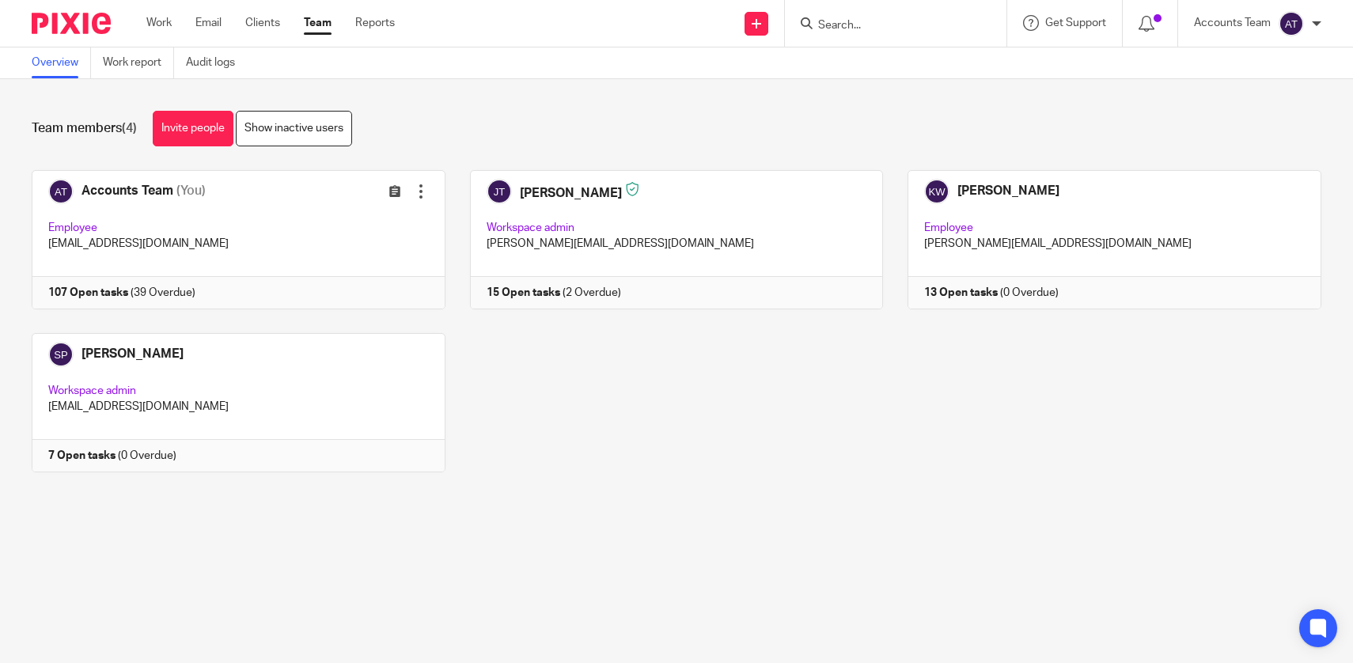
click at [854, 29] on input "Search" at bounding box center [887, 26] width 142 height 14
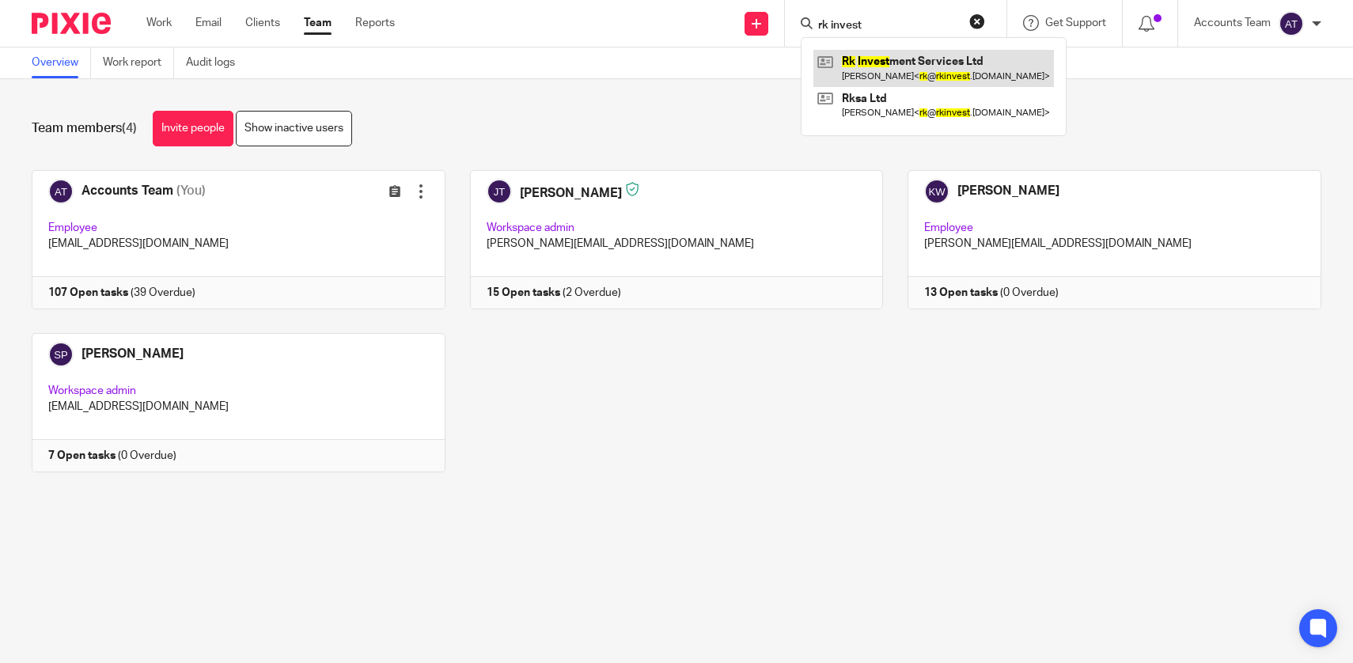
type input "rk invest"
click at [858, 62] on link at bounding box center [933, 68] width 240 height 36
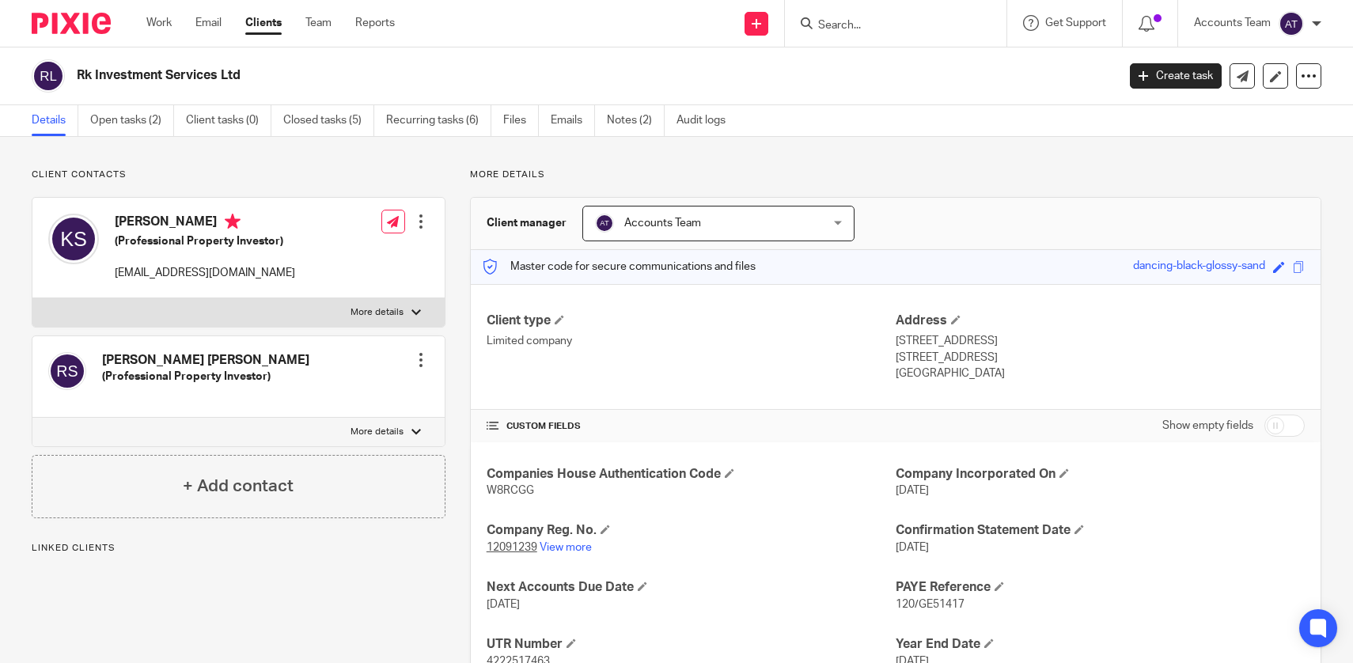
click at [157, 121] on link "Open tasks (2)" at bounding box center [132, 120] width 84 height 31
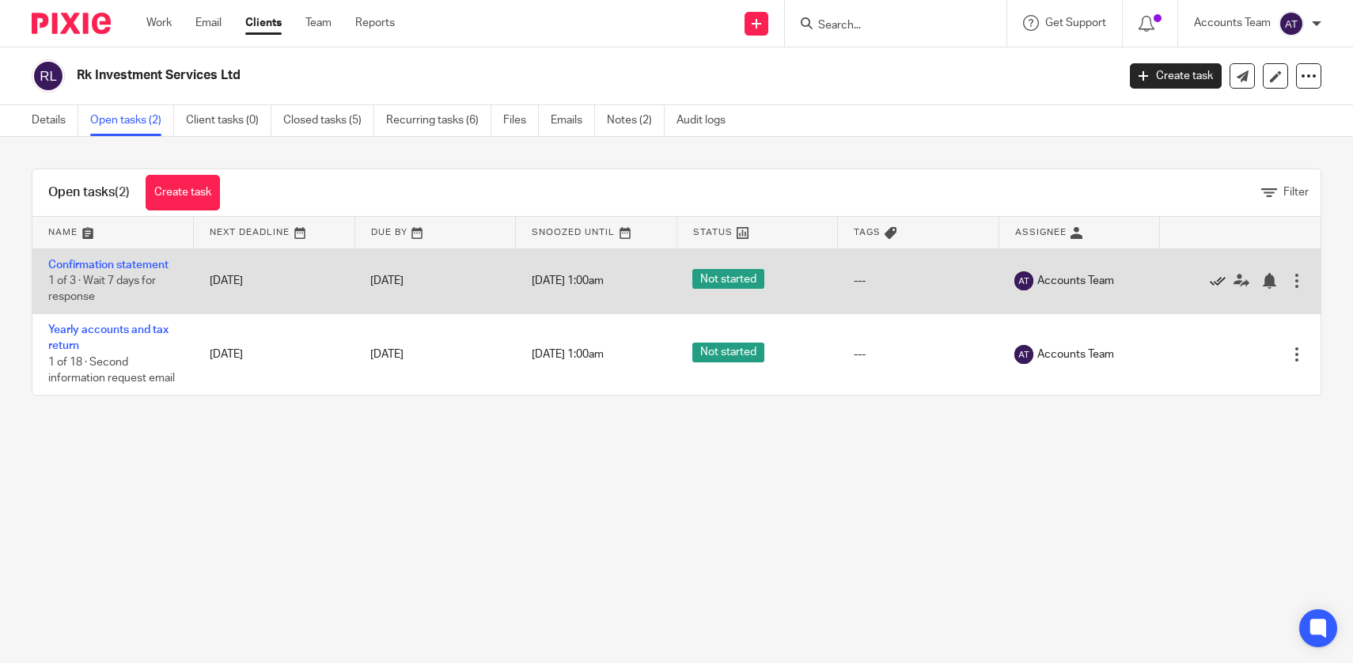
click at [1215, 278] on icon at bounding box center [1218, 281] width 16 height 16
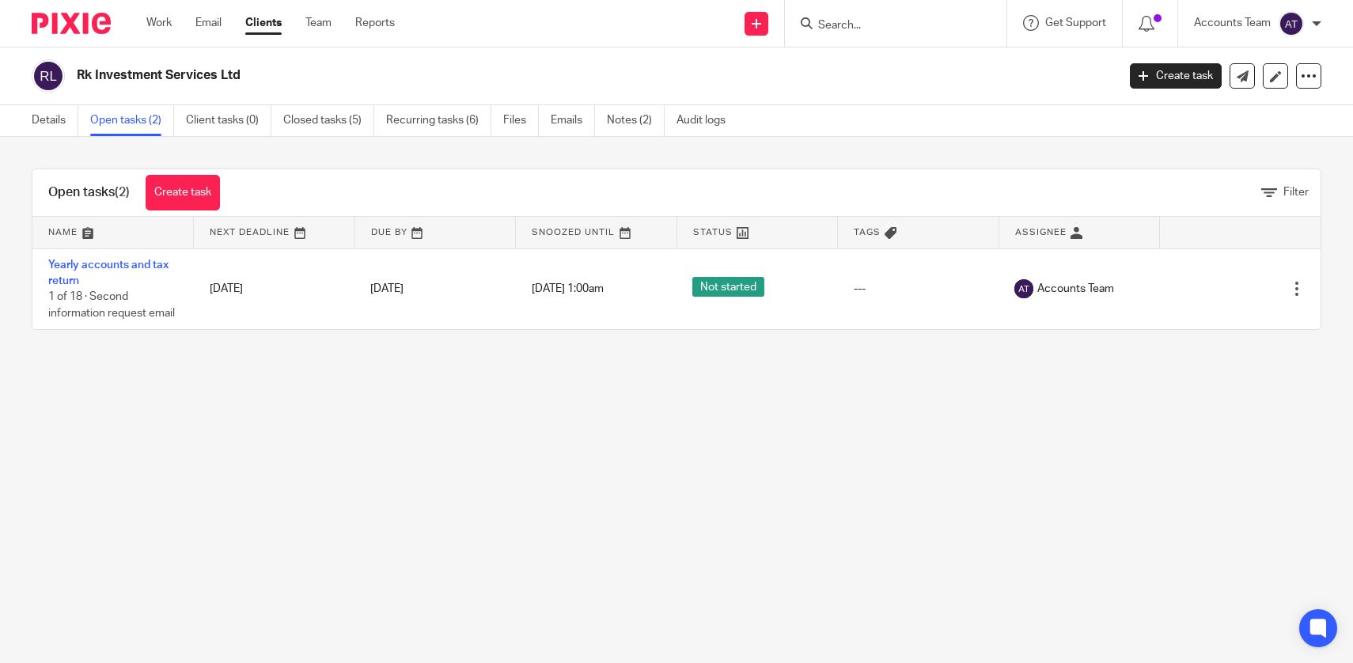
click at [24, 116] on div "Details Open tasks (2) Client tasks (0) Closed tasks (5) Recurring tasks (6) Fi…" at bounding box center [382, 120] width 765 height 31
click at [39, 119] on link "Details" at bounding box center [55, 120] width 47 height 31
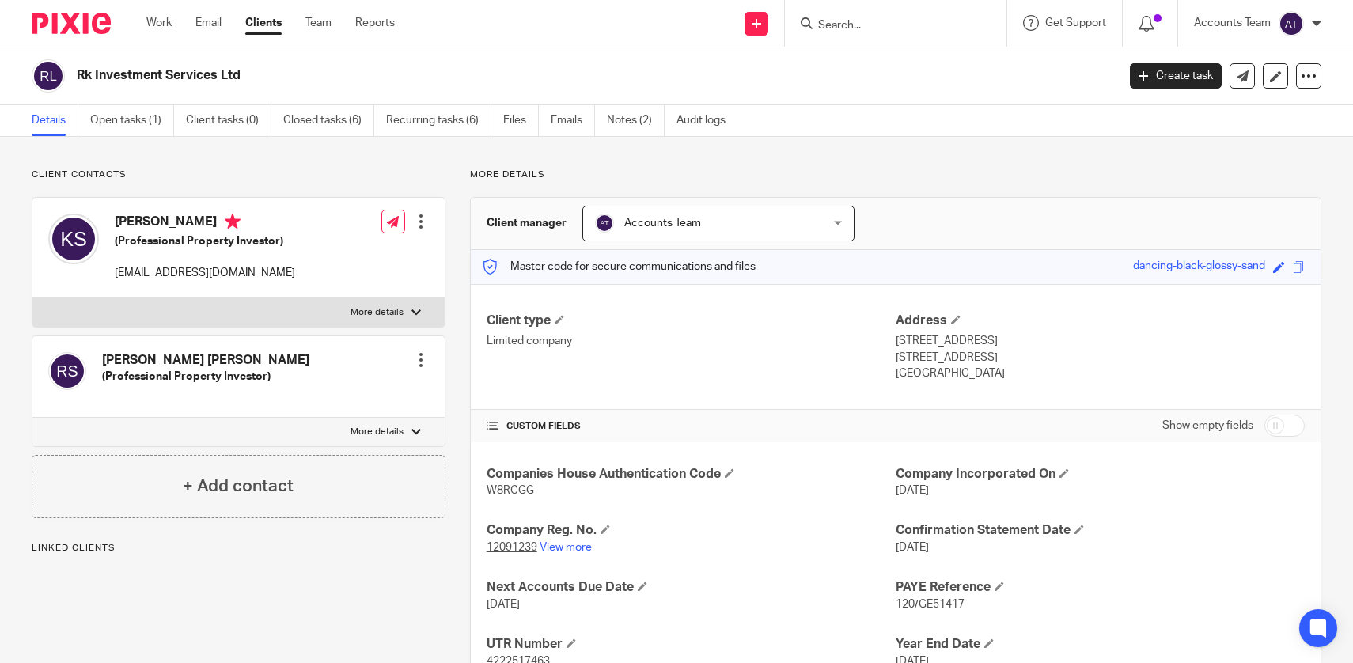
scroll to position [62, 0]
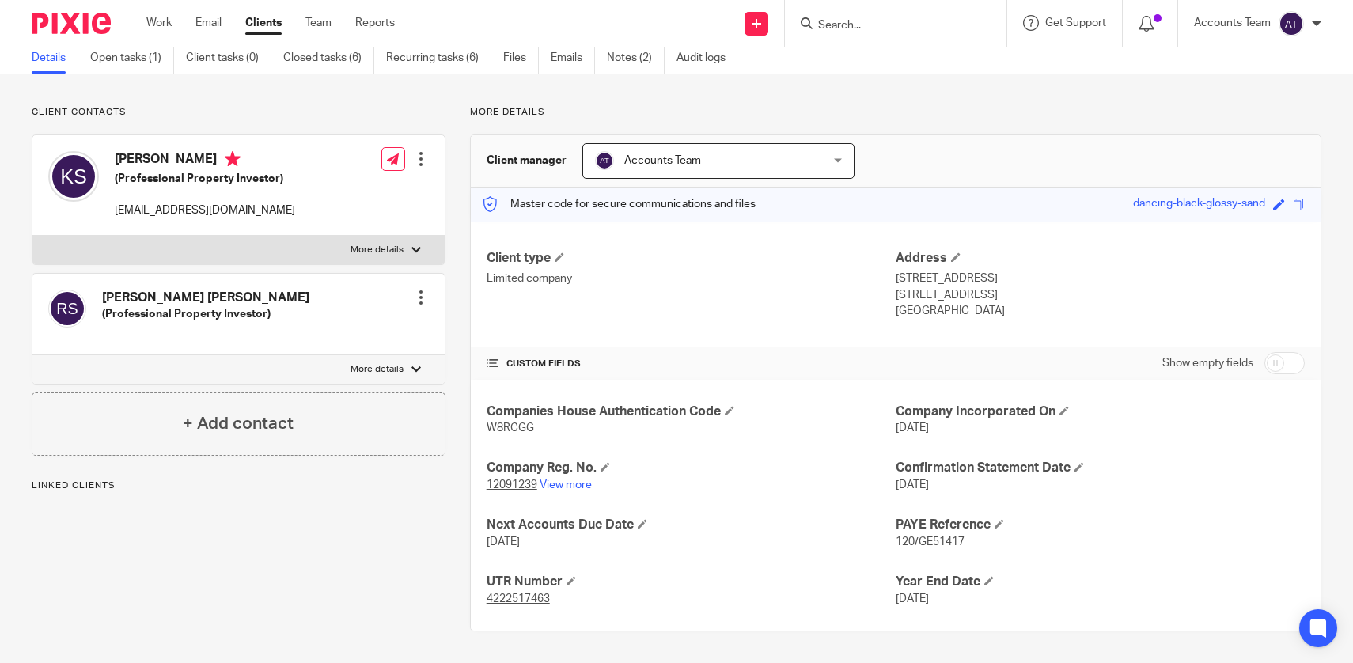
click at [517, 437] on div "Companies House Authentication Code W8RCGG Company Incorporated On 8 Jul 2019 C…" at bounding box center [896, 505] width 850 height 251
click at [515, 427] on span "W8RCGG" at bounding box center [510, 427] width 47 height 11
copy span "W8RCGG"
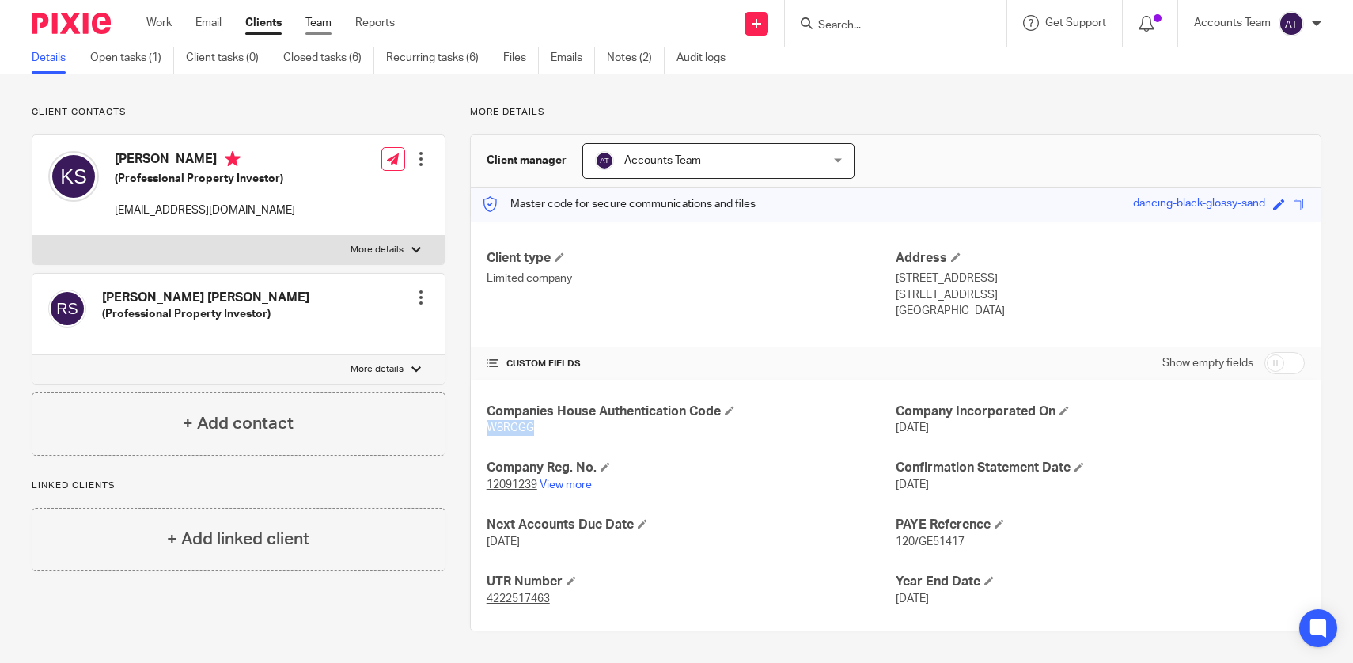
click at [314, 18] on link "Team" at bounding box center [318, 23] width 26 height 16
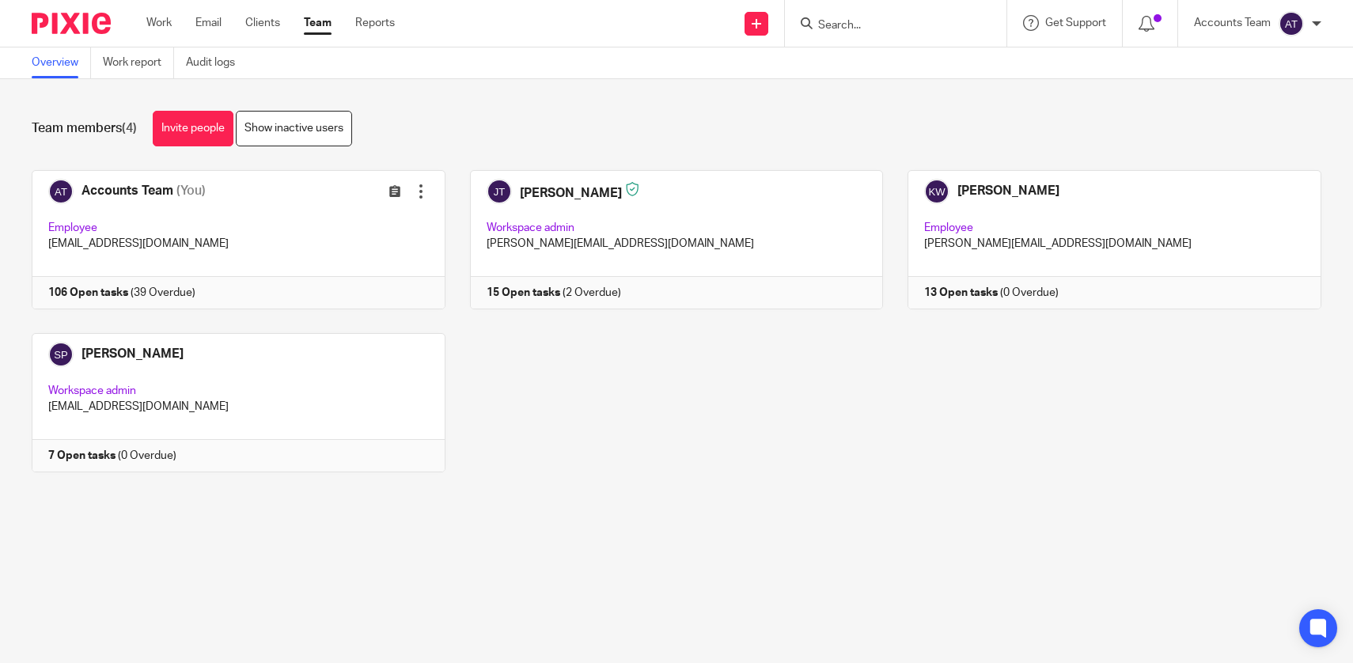
click at [596, 393] on div "Accounts Team (You) Edit user Transfer Employee accounts@jsmpartners.co.uk 106 …" at bounding box center [664, 333] width 1314 height 326
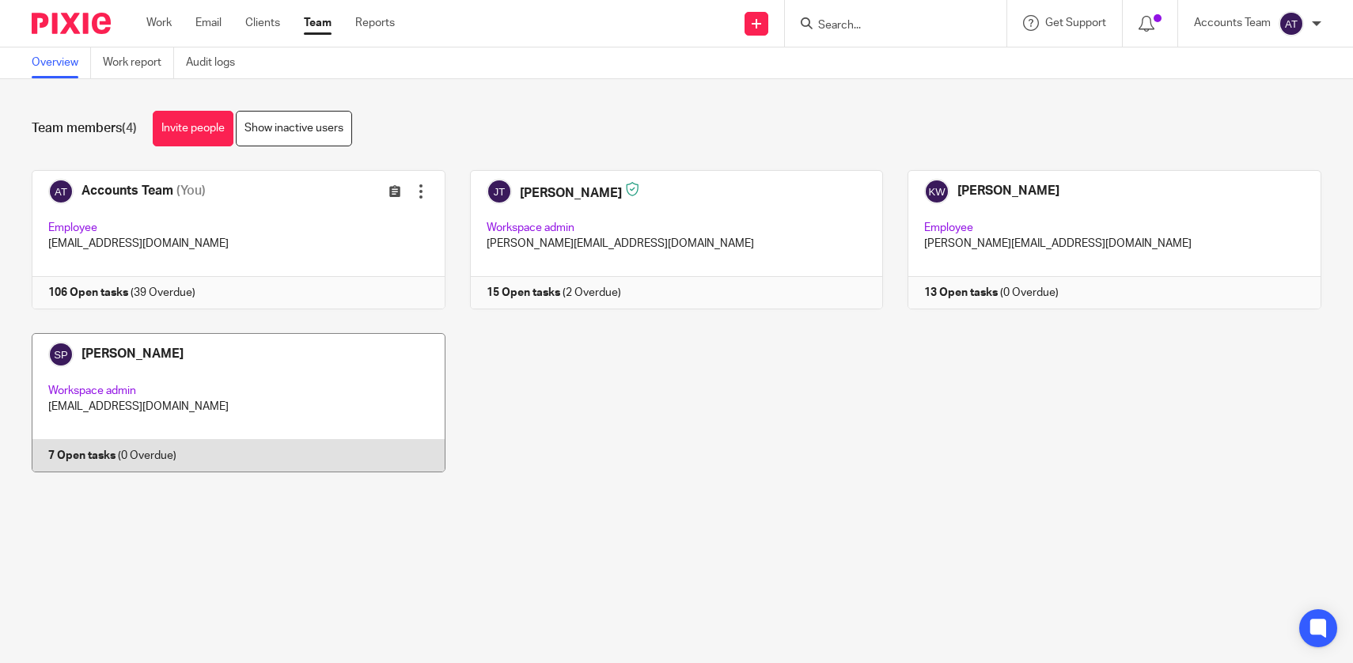
click at [383, 401] on link at bounding box center [226, 402] width 438 height 139
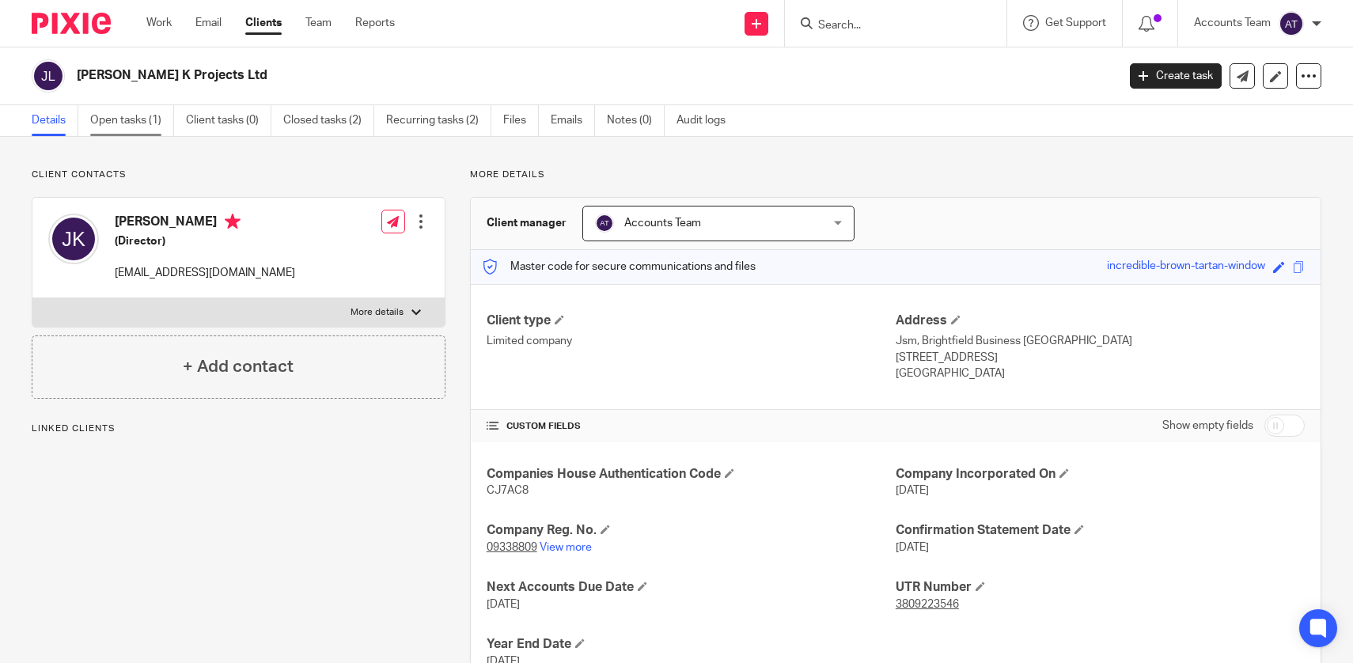
click at [135, 131] on link "Open tasks (1)" at bounding box center [132, 120] width 84 height 31
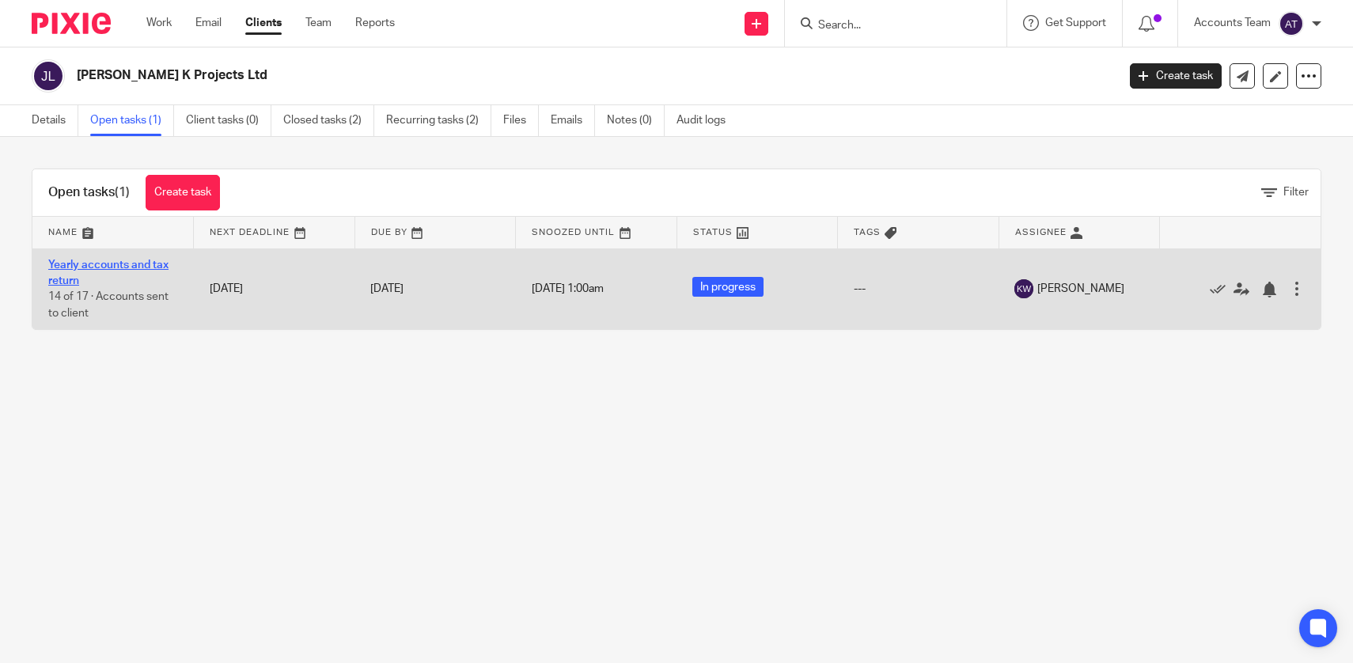
click at [114, 268] on link "Yearly accounts and tax return" at bounding box center [108, 272] width 120 height 27
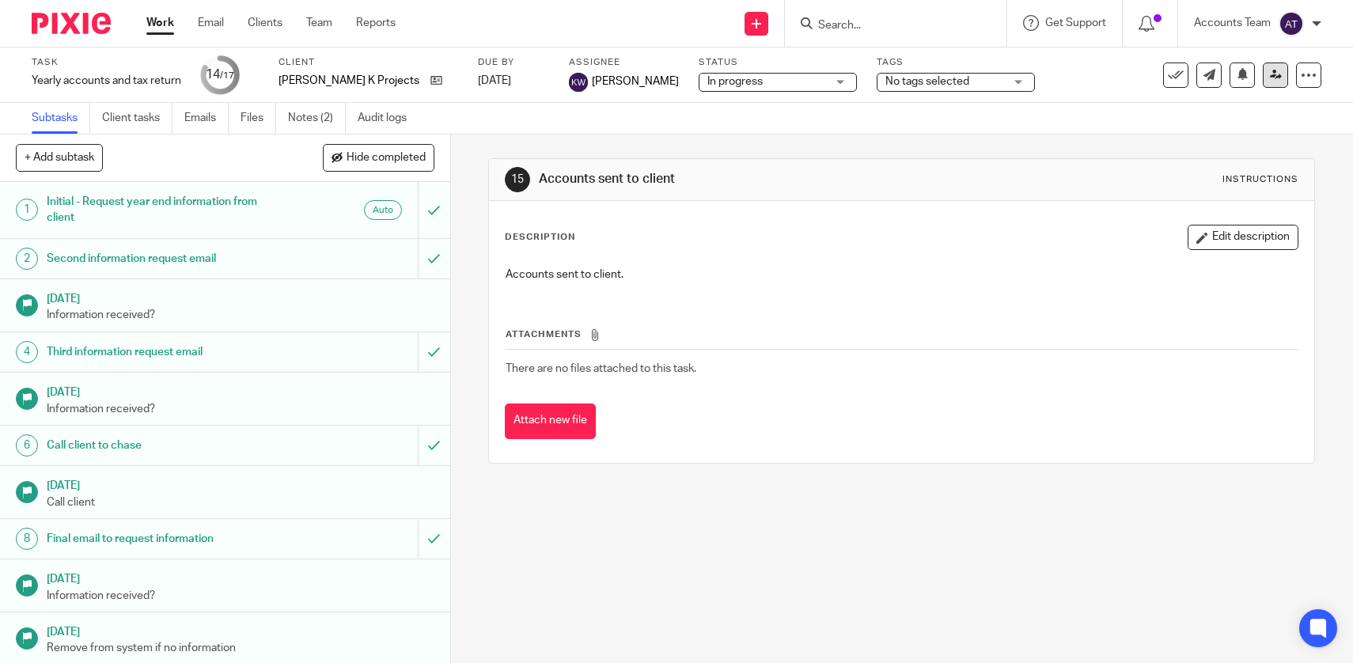
click at [1270, 85] on link at bounding box center [1275, 74] width 25 height 25
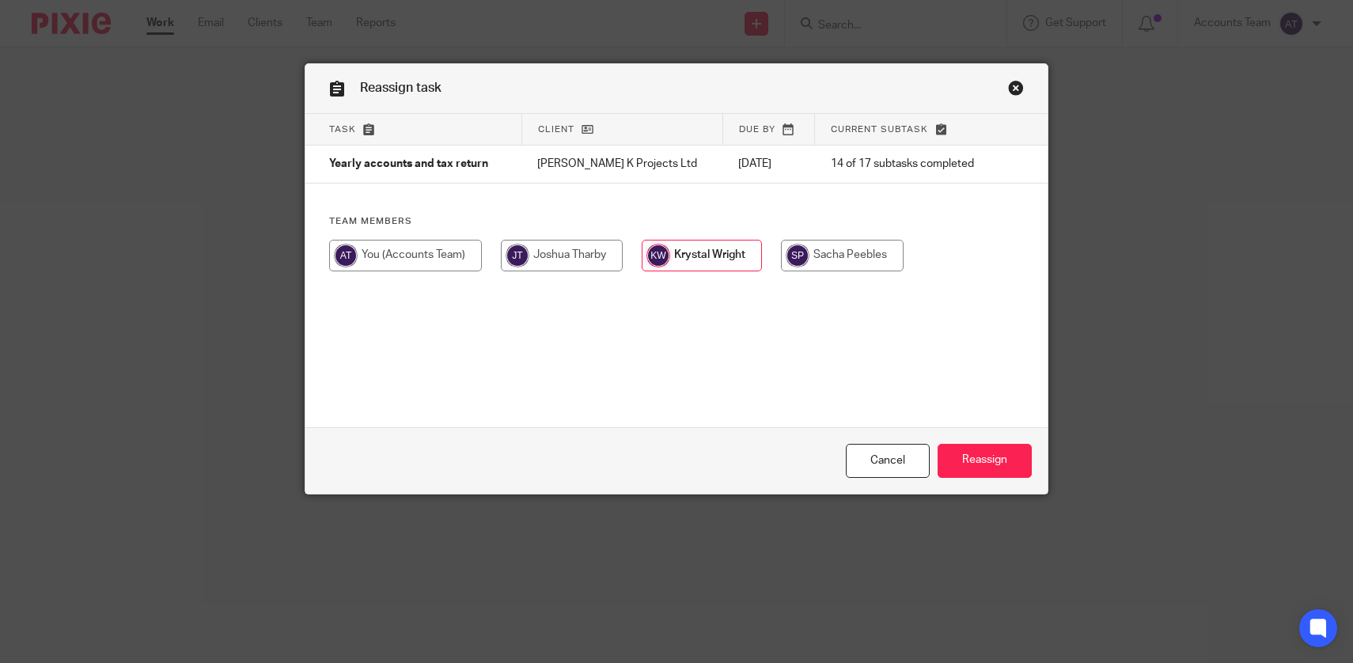
click at [866, 239] on div "Team members" at bounding box center [676, 251] width 743 height 72
click at [869, 250] on input "radio" at bounding box center [842, 256] width 123 height 32
radio input "true"
click at [964, 455] on input "Reassign" at bounding box center [984, 461] width 94 height 34
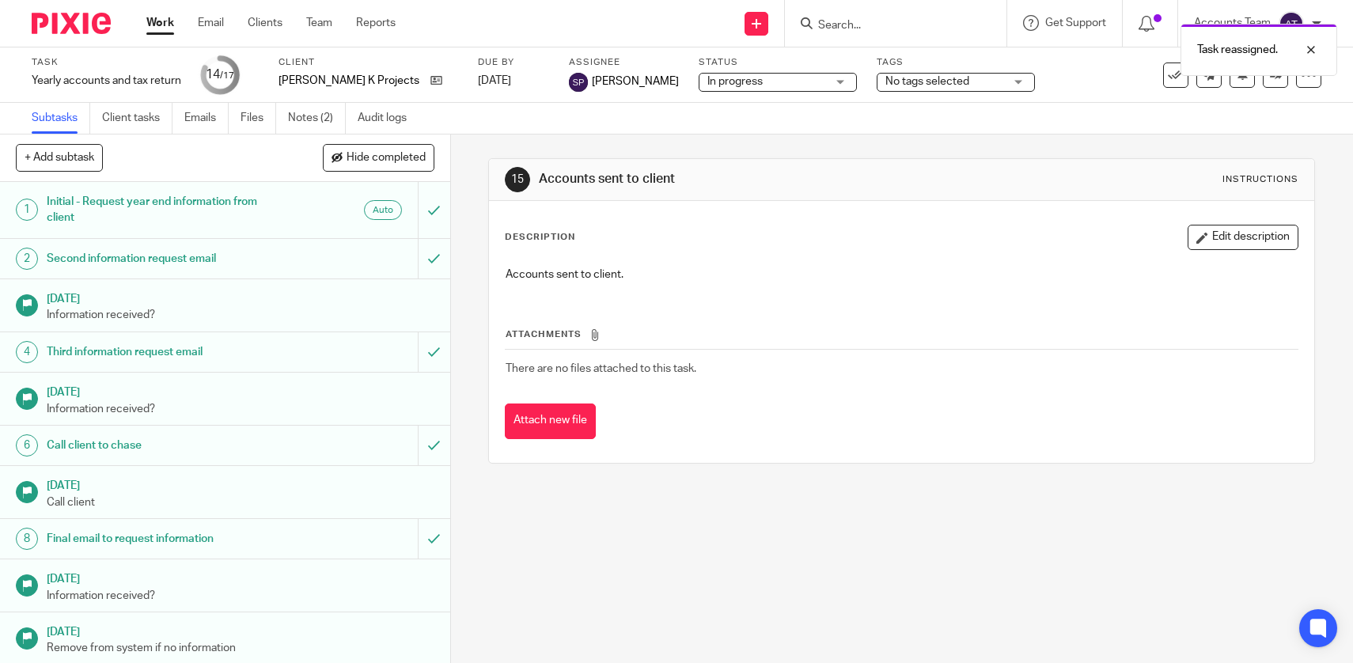
scroll to position [287, 0]
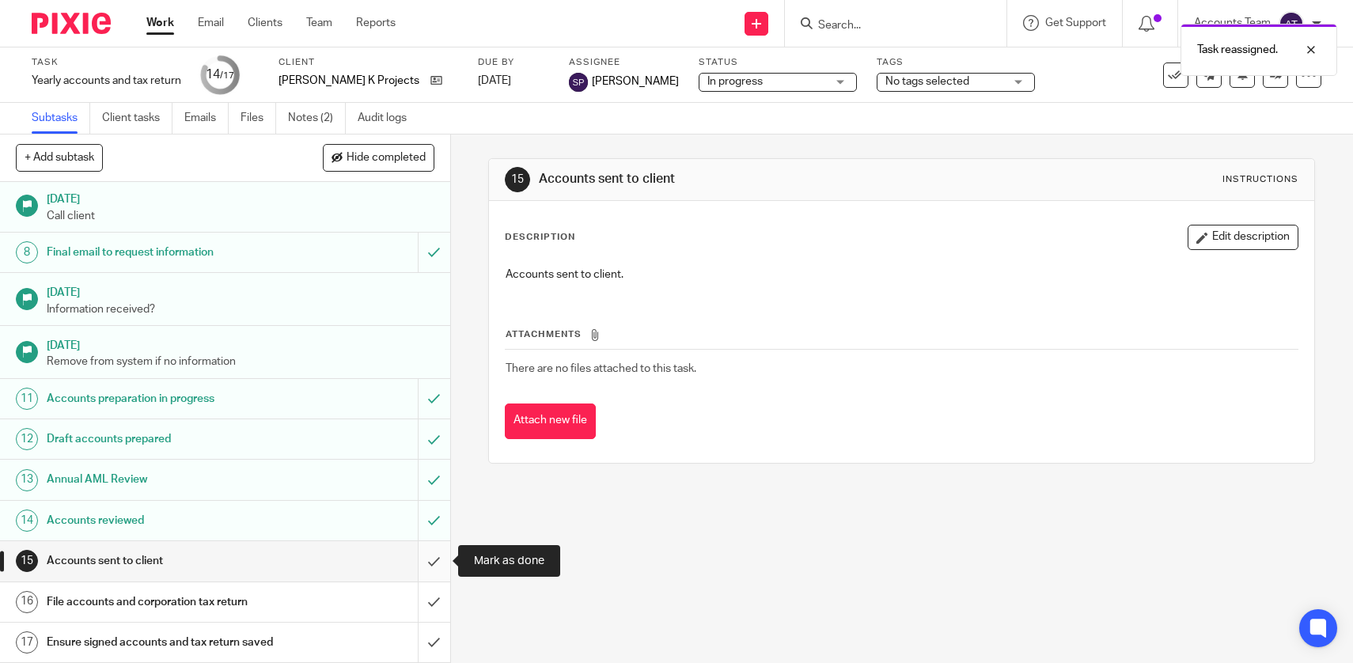
click at [436, 564] on input "submit" at bounding box center [225, 561] width 450 height 40
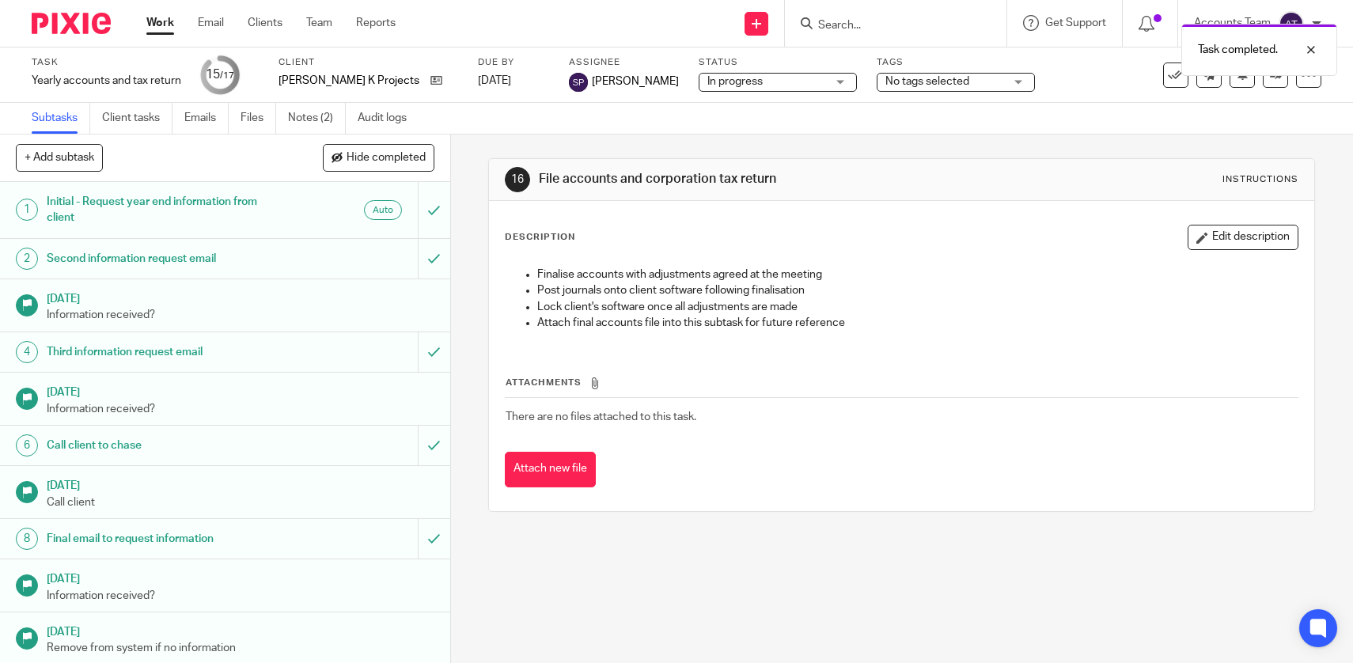
drag, startPoint x: 386, startPoint y: 84, endPoint x: 357, endPoint y: 1, distance: 88.1
click at [0, 0] on body "Work Email Clients Team Reports Work Email Clients Team Reports Settings Send n…" at bounding box center [676, 331] width 1353 height 663
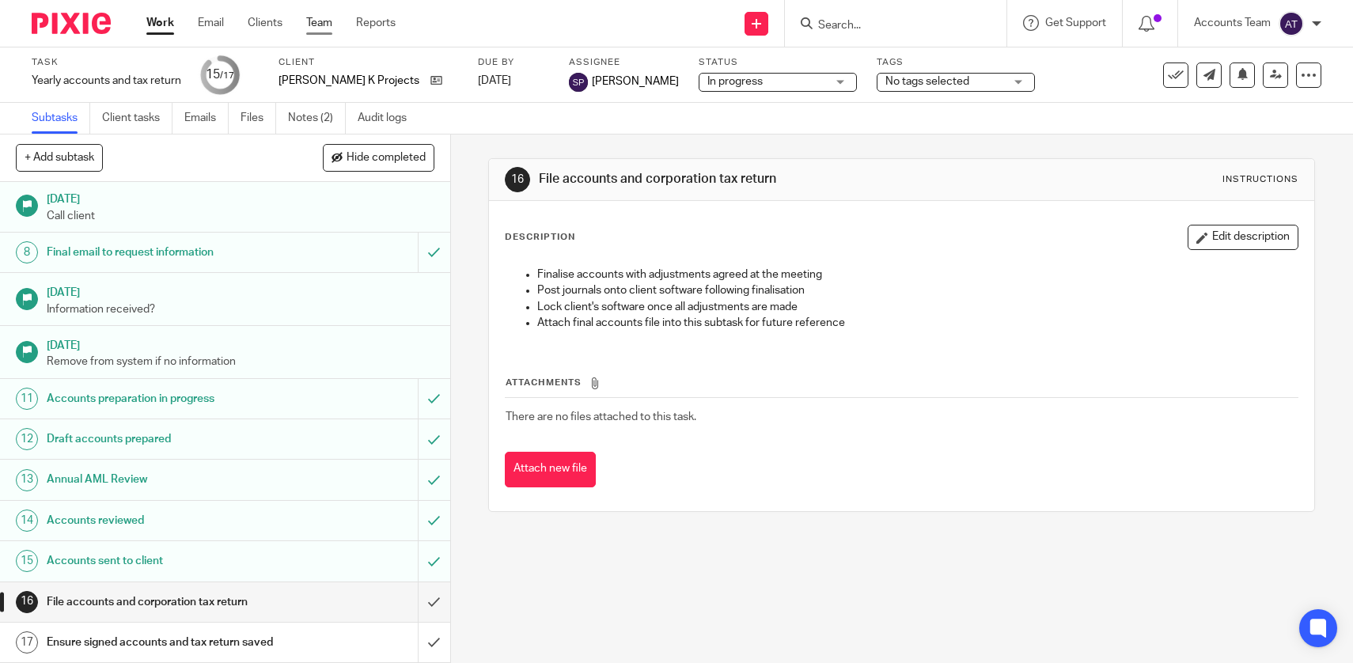
click at [329, 29] on link "Team" at bounding box center [319, 23] width 26 height 16
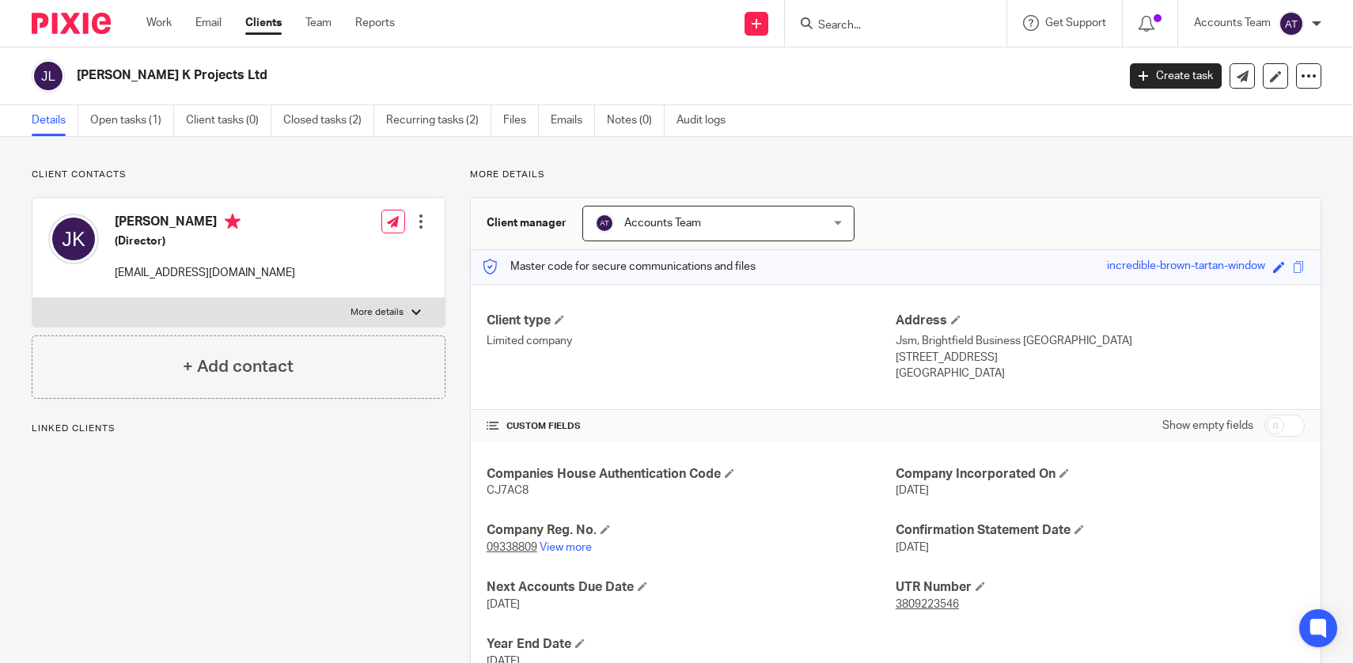
click at [173, 76] on h2 "Jay K Projects Ltd" at bounding box center [488, 75] width 823 height 17
copy main "Jay K Projects Ltd Create task Update from Companies House Export data Merge Ar…"
click at [186, 225] on h4 "Jay Stephen Klimczuk" at bounding box center [205, 224] width 180 height 20
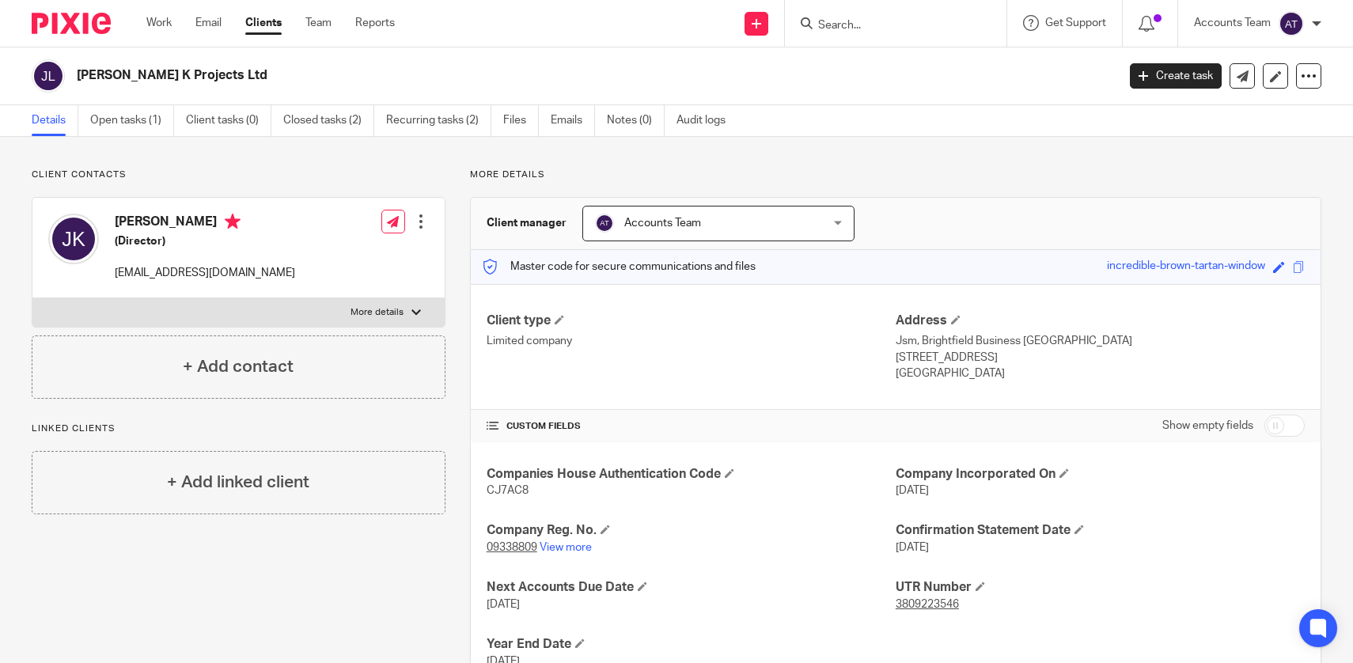
click at [186, 225] on h4 "Jay Stephen Klimczuk" at bounding box center [205, 224] width 180 height 20
copy h4 "Jay Stephen Klimczuk"
click at [237, 266] on p "jayykprojects@gmail.com" at bounding box center [205, 273] width 180 height 16
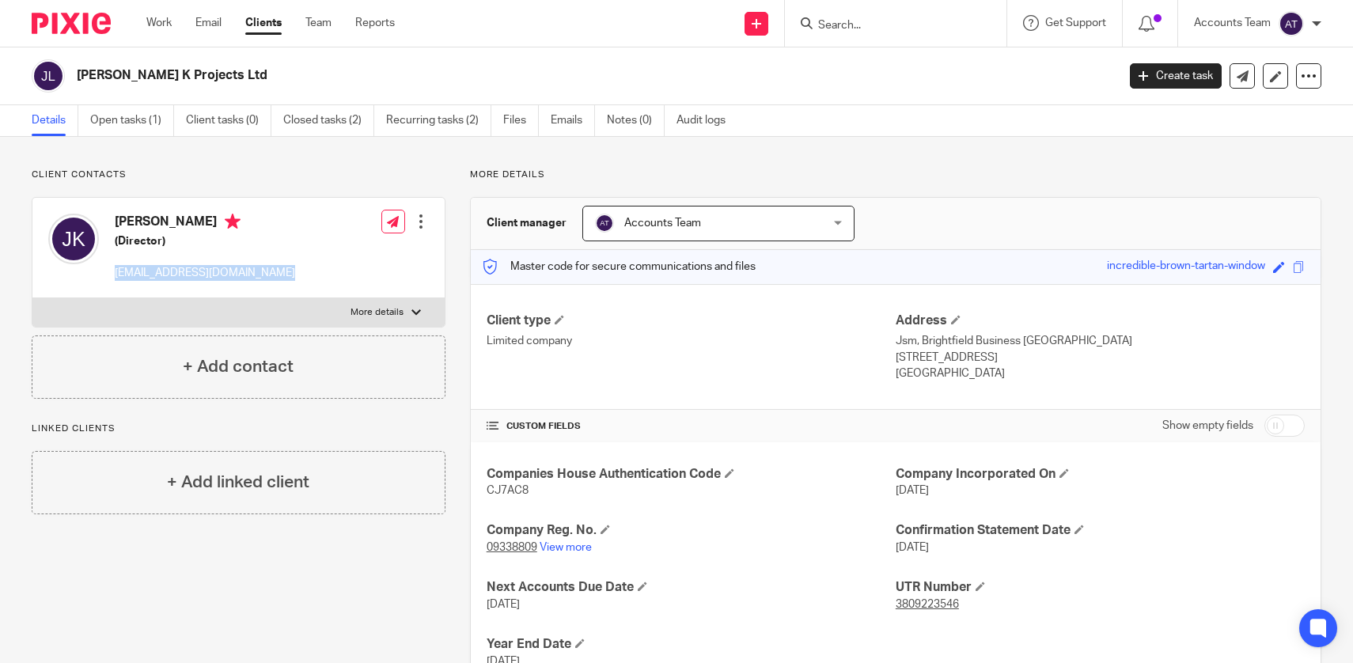
click at [237, 266] on p "jayykprojects@gmail.com" at bounding box center [205, 273] width 180 height 16
copy div "jayykprojects@gmail.com"
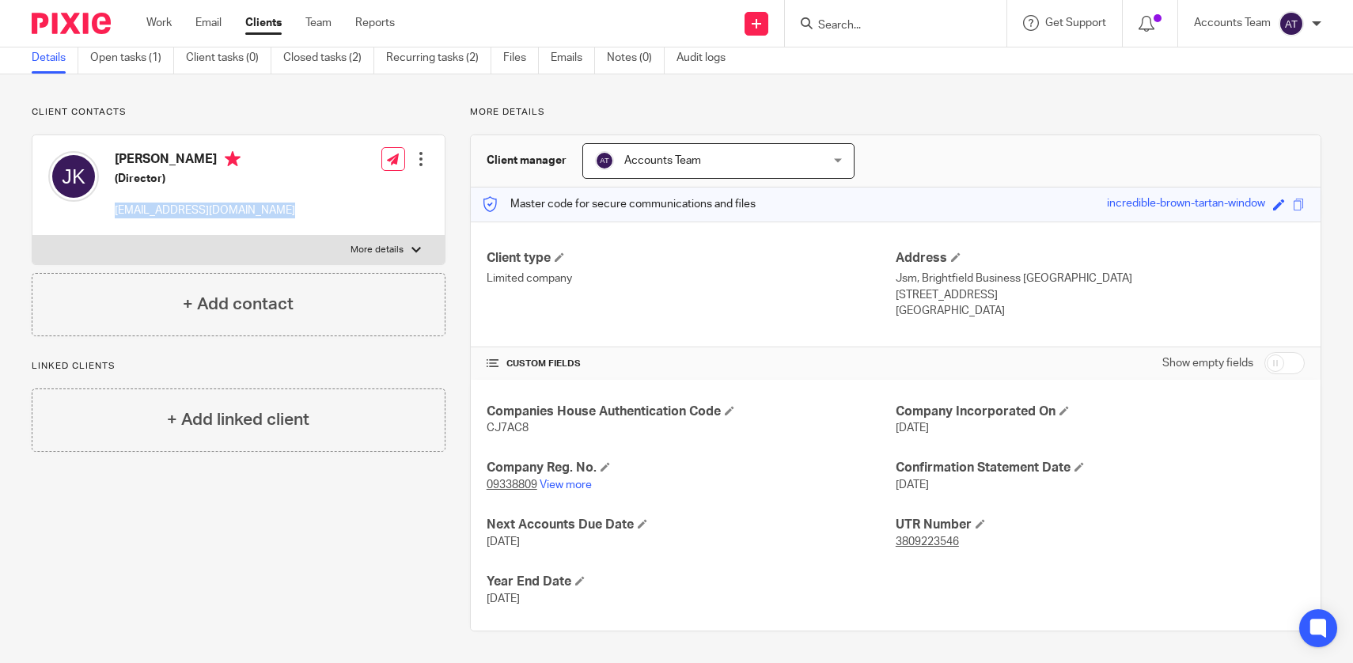
drag, startPoint x: 566, startPoint y: 613, endPoint x: 479, endPoint y: 571, distance: 97.3
click at [479, 571] on div "Companies House Authentication Code CJ7AC8 Company Incorporated On 3 Dec 2014 C…" at bounding box center [896, 505] width 850 height 251
copy div "Year End Date 31 Dec 2024"
click at [328, 37] on div "Work Email Clients Team Reports Work Email Clients Team Reports Settings" at bounding box center [275, 23] width 288 height 47
click at [326, 29] on link "Team" at bounding box center [318, 23] width 26 height 16
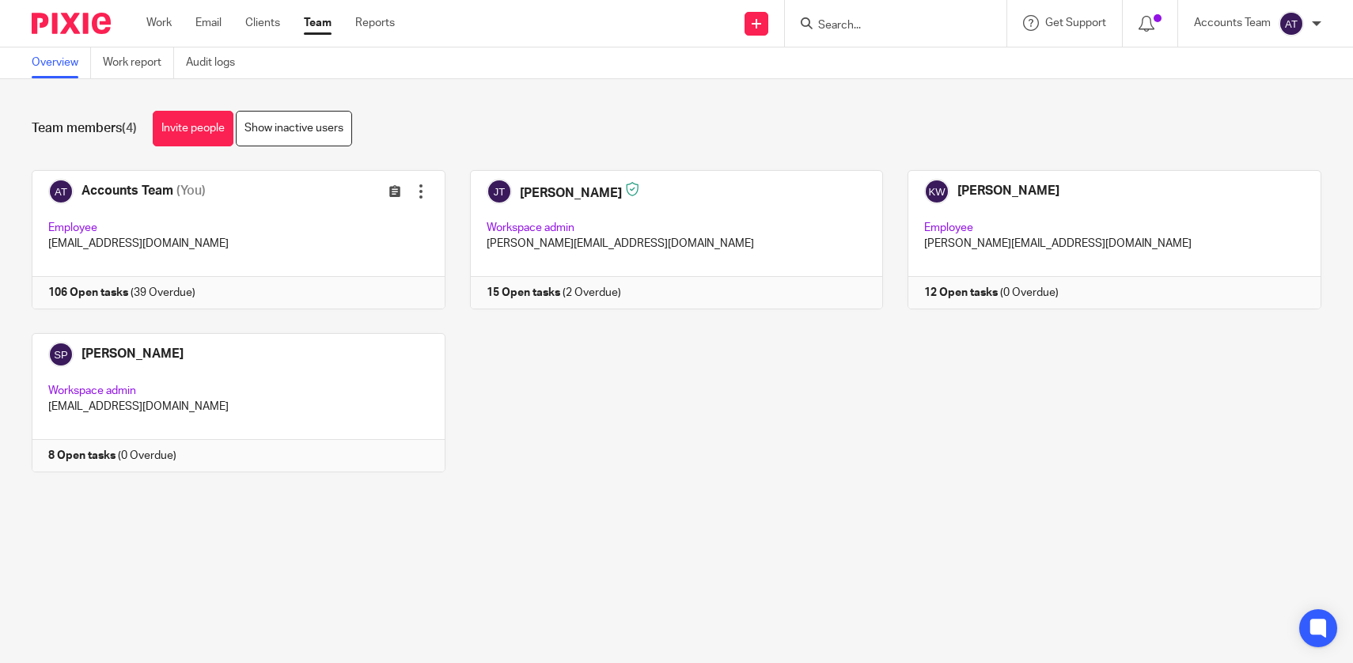
click at [836, 22] on input "Search" at bounding box center [887, 26] width 142 height 14
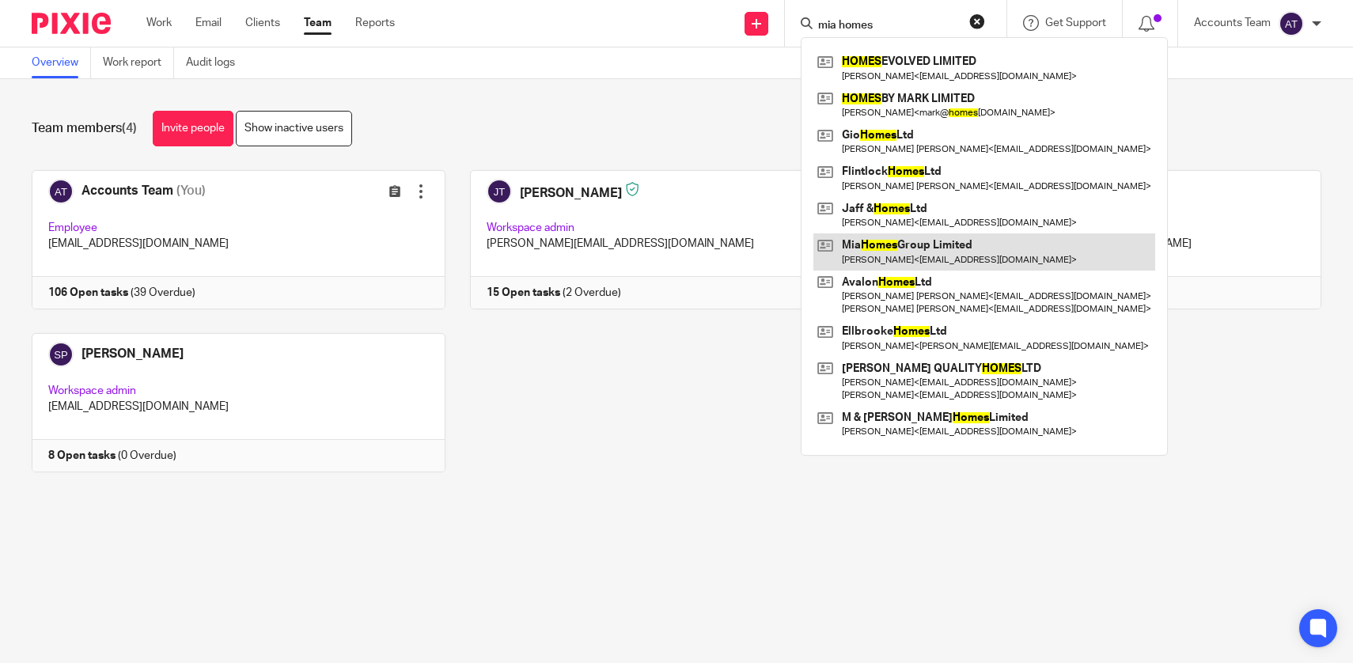
type input "mia homes"
click at [903, 237] on link at bounding box center [984, 251] width 342 height 36
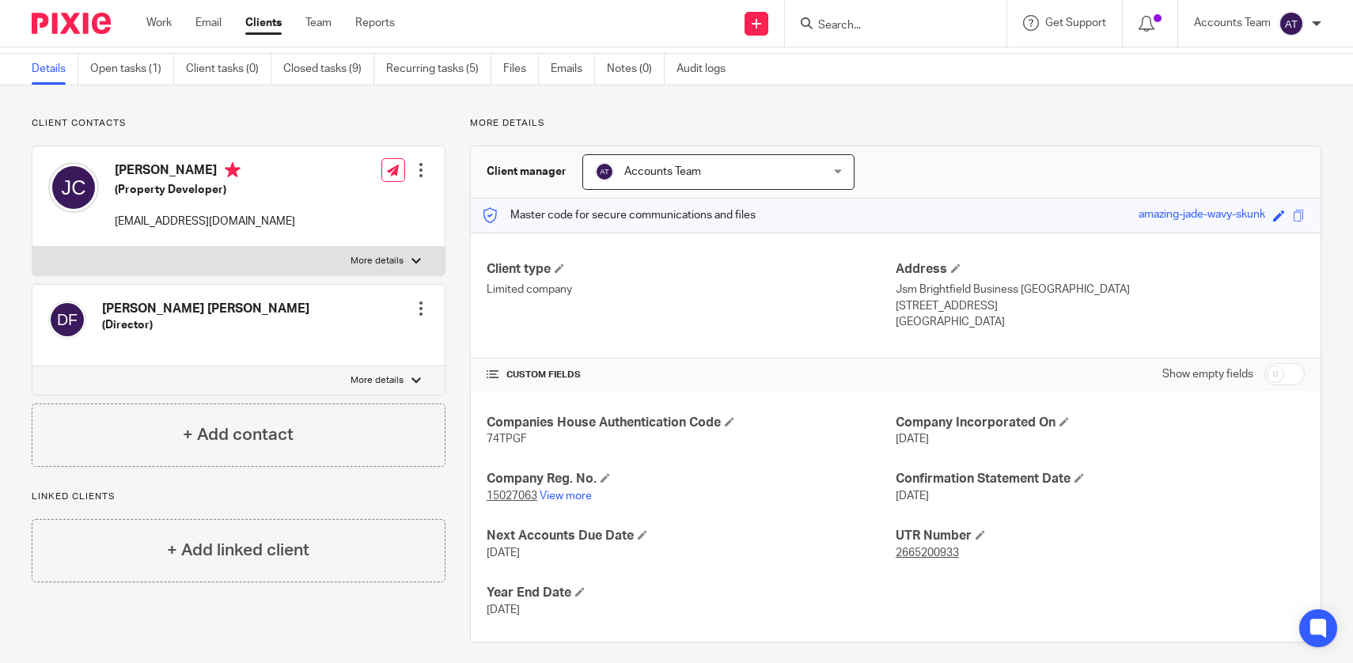
scroll to position [62, 0]
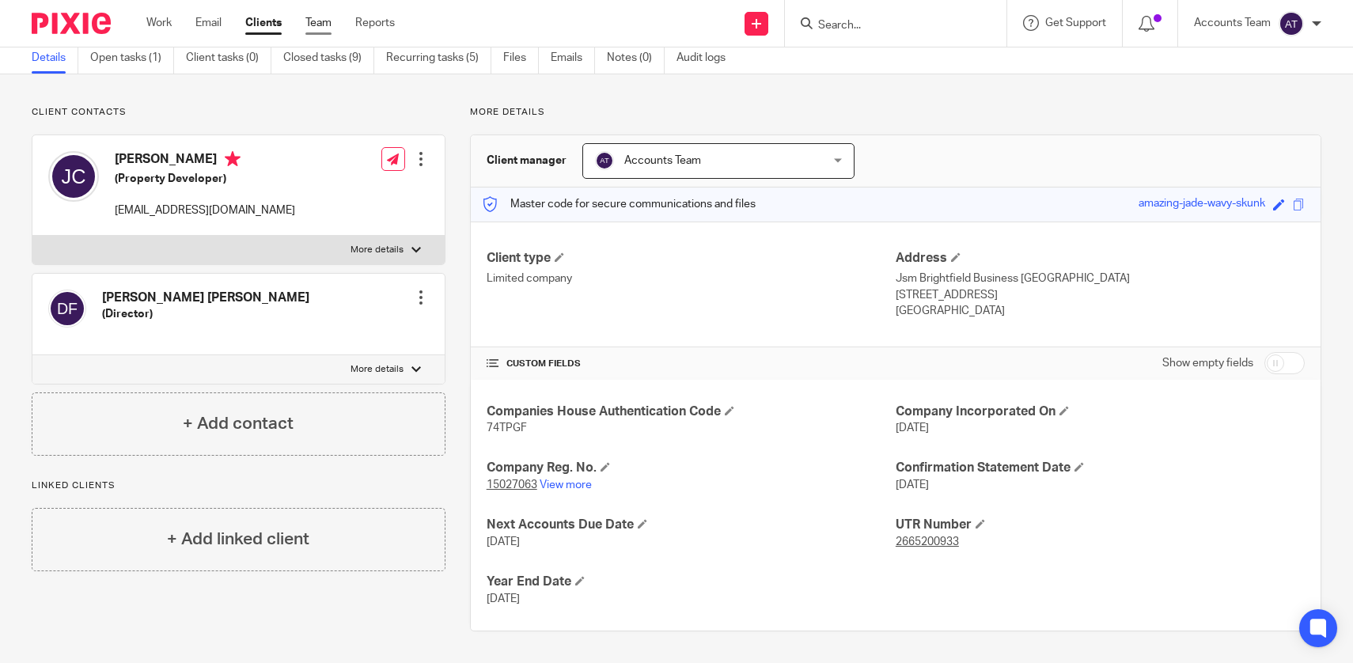
click at [320, 25] on link "Team" at bounding box center [318, 23] width 26 height 16
